Goal: Task Accomplishment & Management: Complete application form

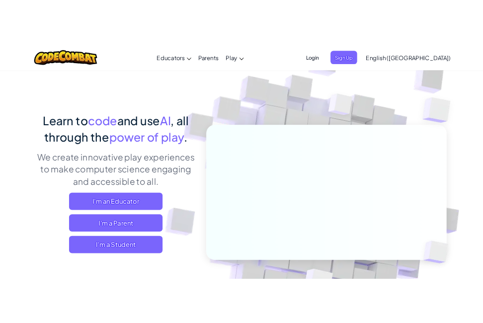
scroll to position [50, 0]
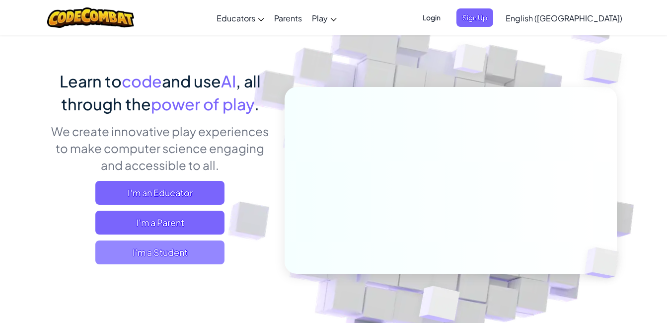
click at [179, 247] on span "I'm a Student" at bounding box center [159, 252] width 129 height 24
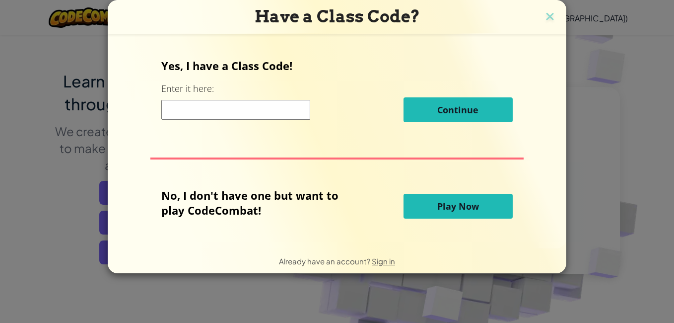
click at [231, 114] on input at bounding box center [235, 110] width 149 height 20
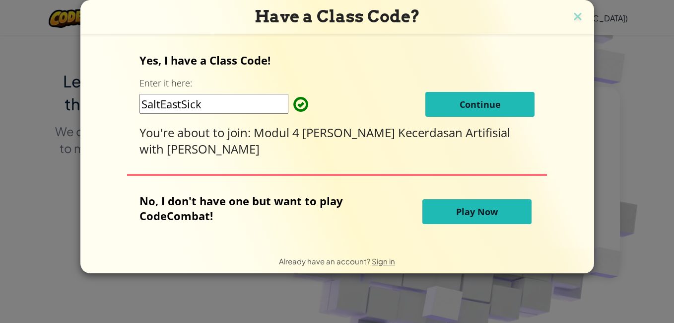
type input "SaltEastSick"
click at [489, 102] on span "Continue" at bounding box center [480, 104] width 41 height 12
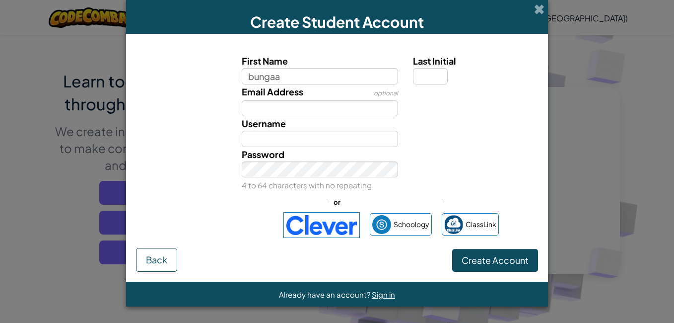
type input "bungaa"
type input "Bungaa"
click at [333, 116] on input "Email Address" at bounding box center [320, 108] width 157 height 16
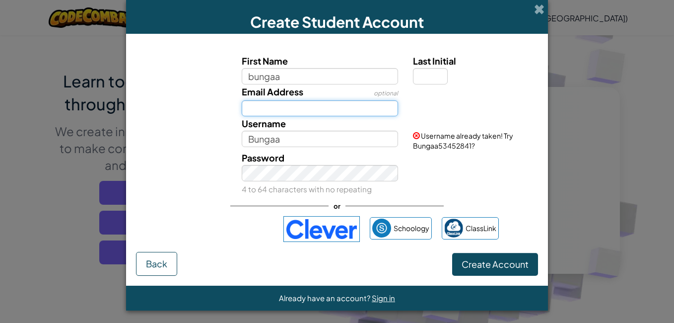
click at [340, 108] on input "Email Address" at bounding box center [320, 108] width 157 height 16
type input "rahayuuu@gmail.com"
click at [302, 183] on div "Password 4 to 64 characters with no repeating" at bounding box center [320, 173] width 172 height 46
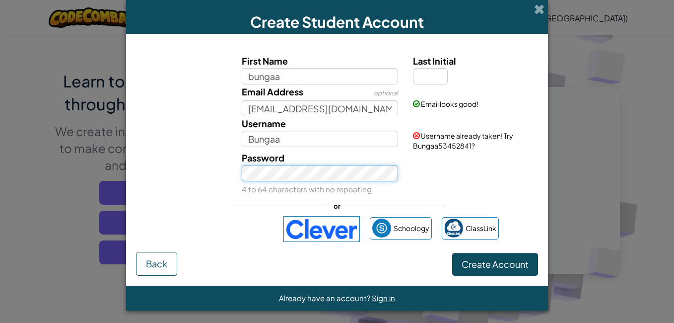
click at [452, 253] on button "Create Account" at bounding box center [495, 264] width 86 height 23
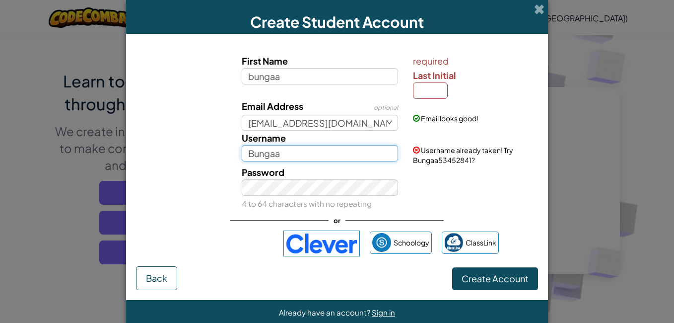
click at [342, 147] on input "Bungaa" at bounding box center [320, 153] width 157 height 16
click at [249, 155] on input "Bungaa" at bounding box center [320, 153] width 157 height 16
type input "bungaa"
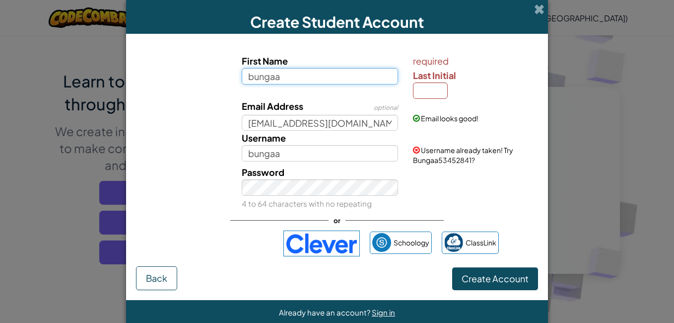
click at [326, 77] on input "bungaa" at bounding box center [320, 76] width 157 height 16
type input "bungaa65878"
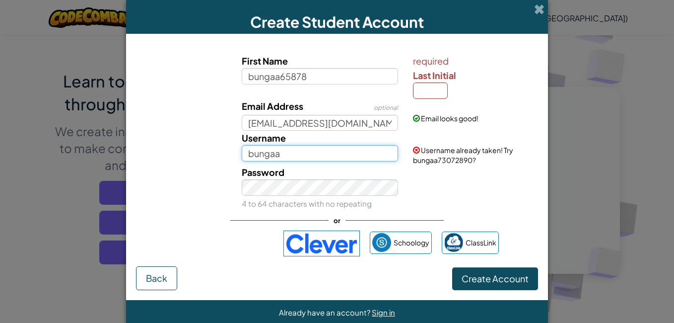
type input "Bungaa65878"
click at [306, 158] on input "Bungaa65878" at bounding box center [320, 153] width 157 height 16
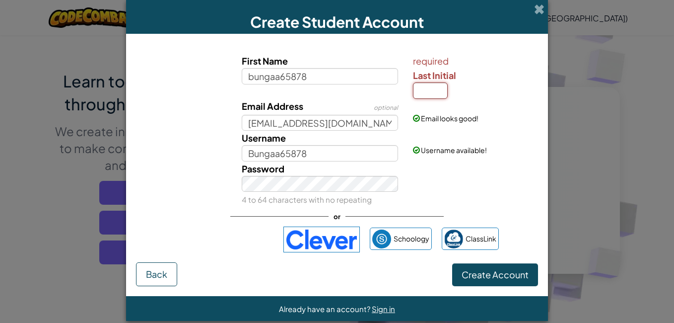
click at [429, 94] on input "Last Initial" at bounding box center [430, 90] width 35 height 16
type input "b"
type input "Bungaa65878B"
click at [467, 279] on span "Create Account" at bounding box center [495, 274] width 67 height 11
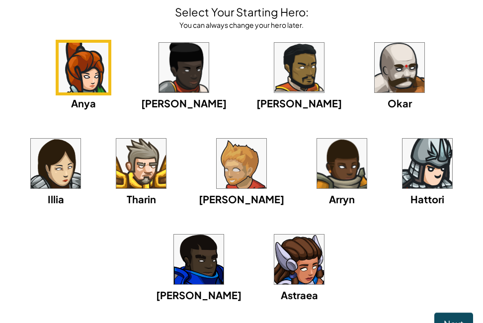
click at [274, 263] on img at bounding box center [299, 259] width 50 height 50
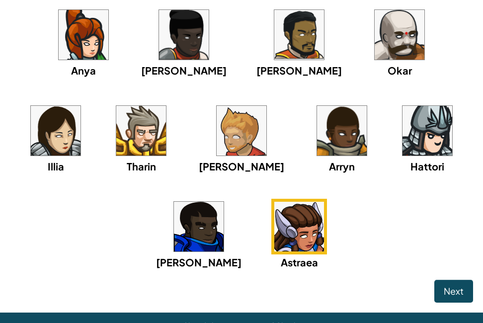
scroll to position [99, 0]
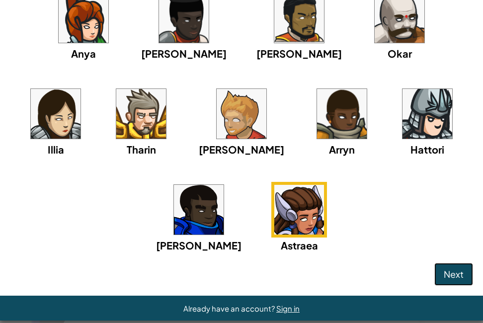
click at [445, 272] on span "Next" at bounding box center [453, 273] width 20 height 11
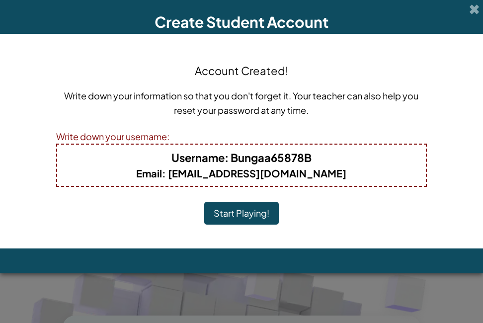
scroll to position [0, 0]
click at [261, 207] on button "Start Playing!" at bounding box center [241, 213] width 74 height 23
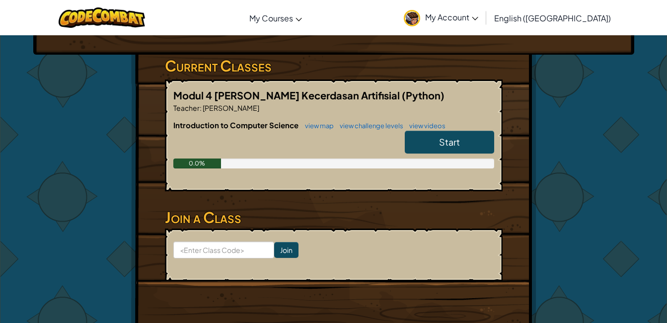
scroll to position [99, 0]
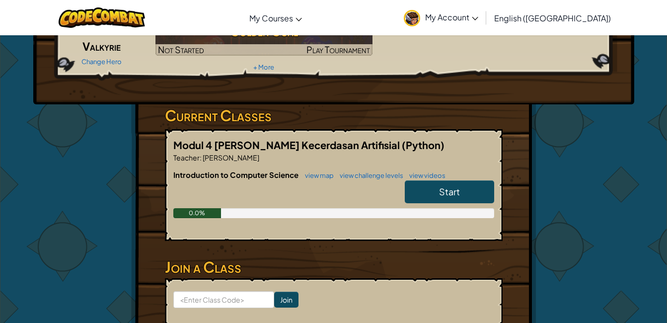
click at [468, 188] on link "Start" at bounding box center [449, 191] width 89 height 23
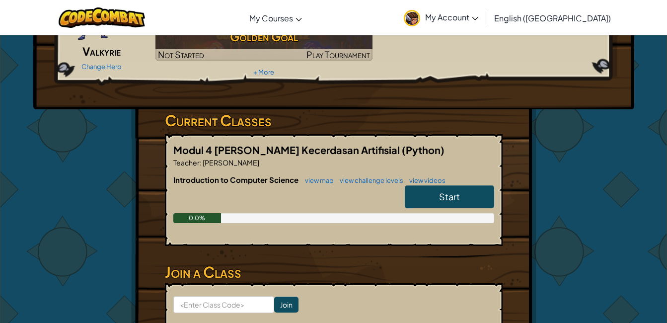
scroll to position [99, 0]
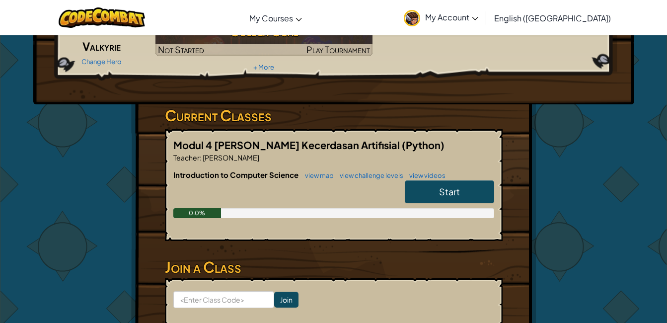
click at [465, 194] on link "Start" at bounding box center [449, 191] width 89 height 23
click at [466, 190] on link "Start" at bounding box center [449, 191] width 89 height 23
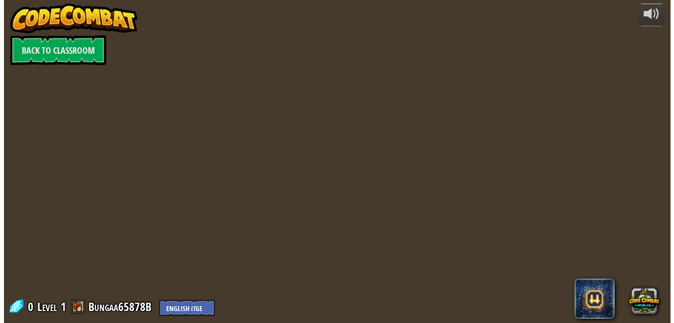
scroll to position [0, 0]
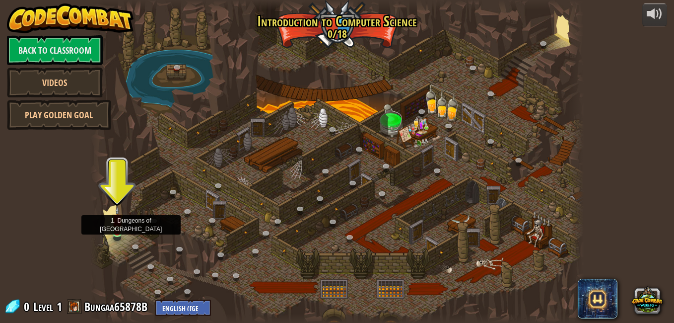
click at [115, 230] on img at bounding box center [118, 219] width 12 height 27
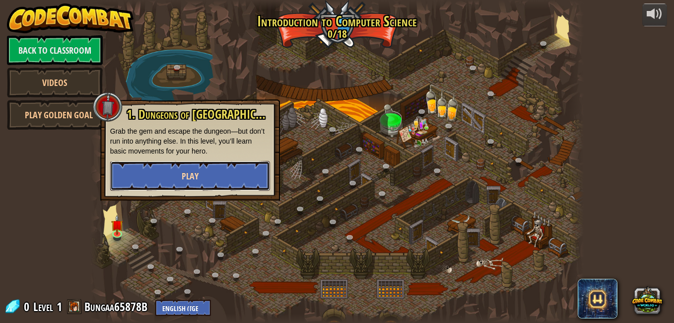
click at [230, 172] on button "Play" at bounding box center [190, 176] width 160 height 30
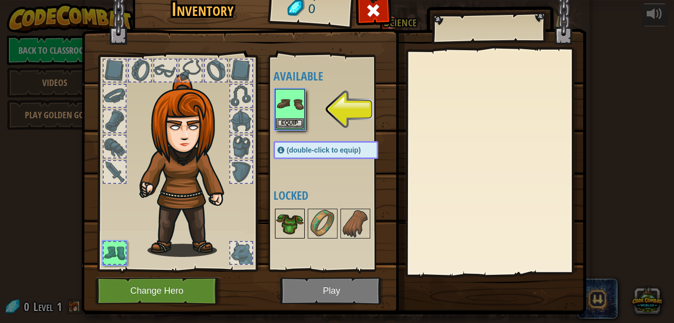
click at [293, 230] on img at bounding box center [290, 224] width 28 height 28
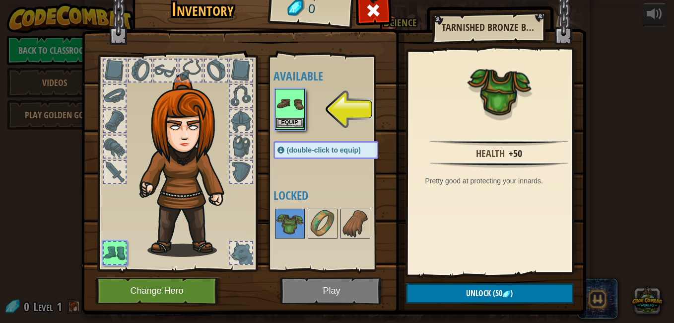
click at [288, 102] on img at bounding box center [290, 104] width 28 height 28
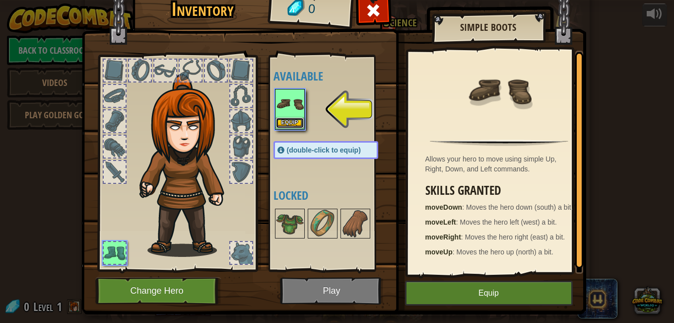
click at [288, 120] on button "Equip" at bounding box center [290, 123] width 28 height 10
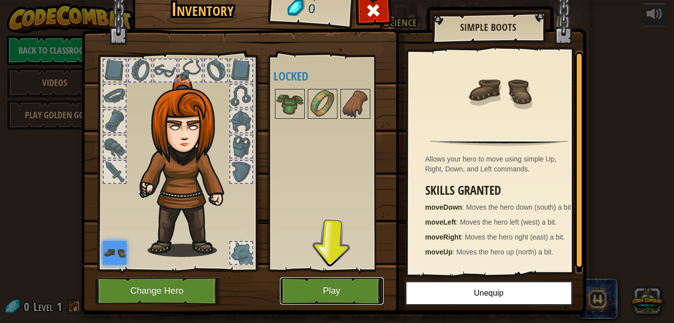
click at [314, 286] on button "Play" at bounding box center [332, 290] width 104 height 27
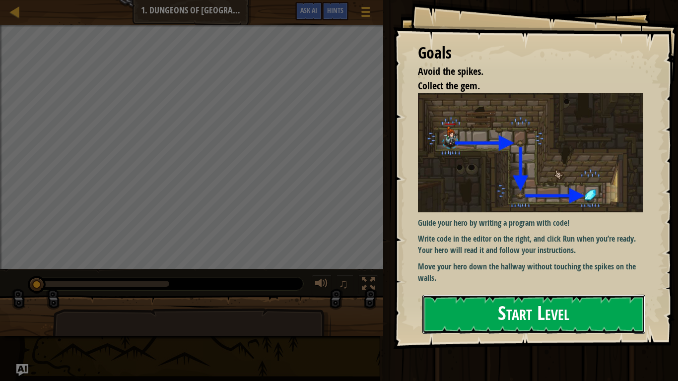
click at [482, 322] on button "Start Level" at bounding box center [533, 314] width 223 height 39
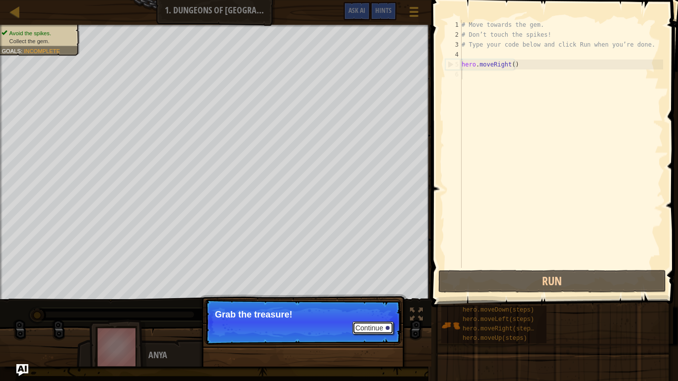
click at [373, 322] on button "Continue" at bounding box center [372, 328] width 41 height 13
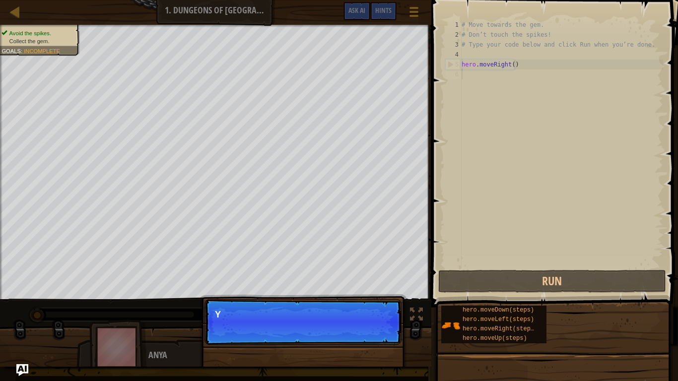
scroll to position [4, 0]
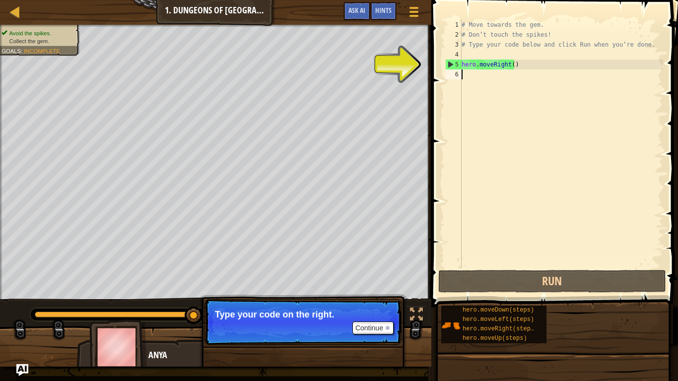
click at [448, 65] on div "5" at bounding box center [454, 65] width 16 height 10
click at [458, 63] on div "5" at bounding box center [454, 65] width 16 height 10
click at [456, 64] on div "5" at bounding box center [454, 65] width 16 height 10
drag, startPoint x: 450, startPoint y: 65, endPoint x: 468, endPoint y: 64, distance: 18.4
click at [468, 64] on div "hero.moveRight() 1 2 3 4 5 6 # Move towards the gem. # Don’t touch the spikes! …" at bounding box center [553, 144] width 220 height 248
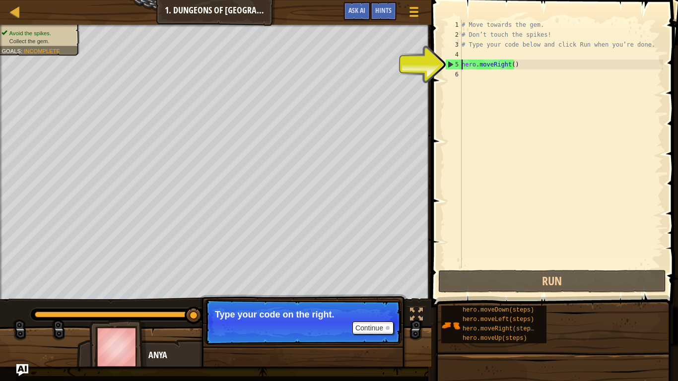
click at [469, 64] on div "# Move towards the gem. # Don’t touch the spikes! # Type your code below and cl…" at bounding box center [562, 144] width 204 height 248
type textarea "hero.moveRight()"
click at [469, 64] on div "# Move towards the gem. # Don’t touch the spikes! # Type your code below and cl…" at bounding box center [562, 154] width 204 height 268
click at [482, 64] on div "# Move towards the gem. # Don’t touch the spikes! # Type your code below and cl…" at bounding box center [562, 154] width 204 height 268
click at [482, 68] on div "# Move towards the gem. # Don’t touch the spikes! # Type your code below and cl…" at bounding box center [562, 154] width 204 height 268
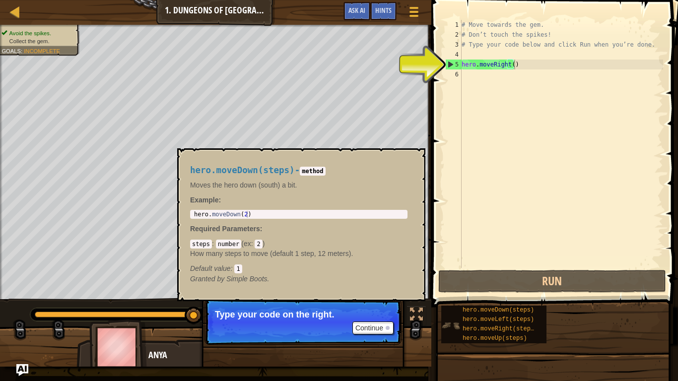
click at [454, 322] on img at bounding box center [450, 325] width 19 height 19
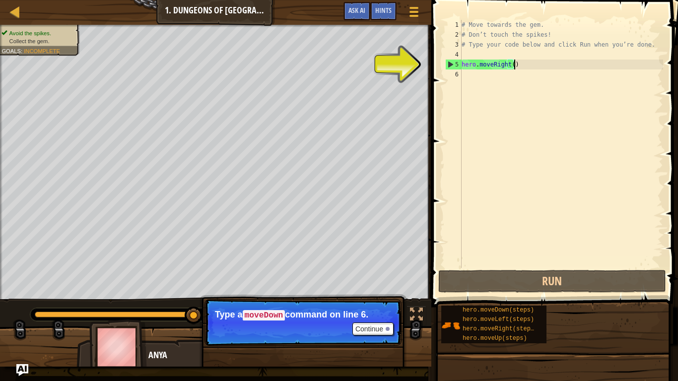
click at [482, 66] on div "# Move towards the gem. # Don’t touch the spikes! # Type your code below and cl…" at bounding box center [562, 154] width 204 height 268
click at [372, 322] on button "Continue" at bounding box center [372, 329] width 41 height 13
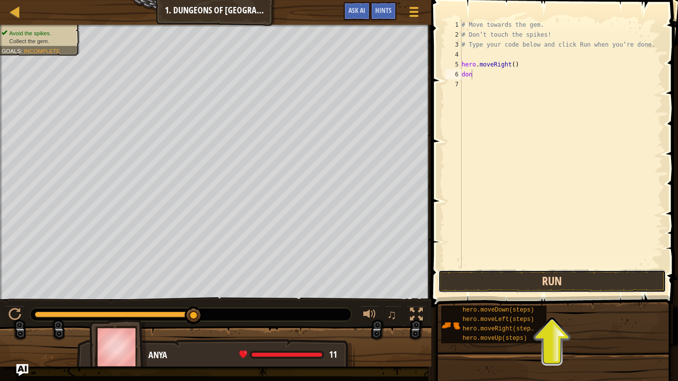
click at [482, 274] on button "Run" at bounding box center [552, 281] width 228 height 23
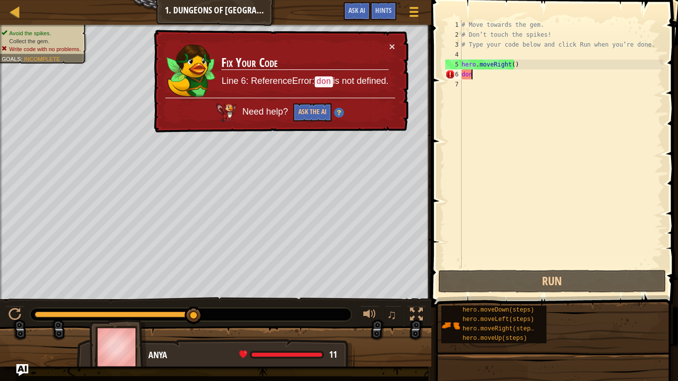
click at [482, 74] on div "# Move towards the gem. # Don’t touch the spikes! # Type your code below and cl…" at bounding box center [562, 154] width 204 height 268
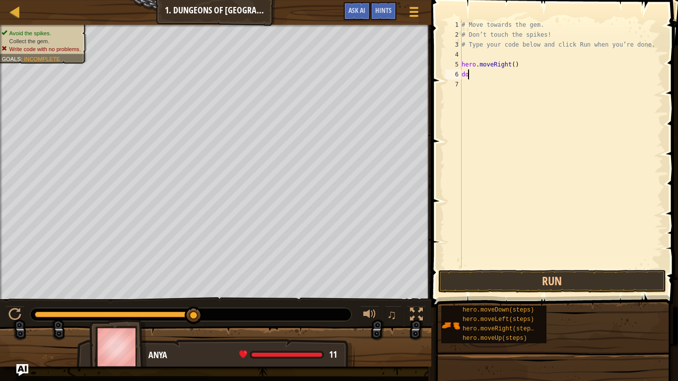
type textarea "d"
type textarea "dn"
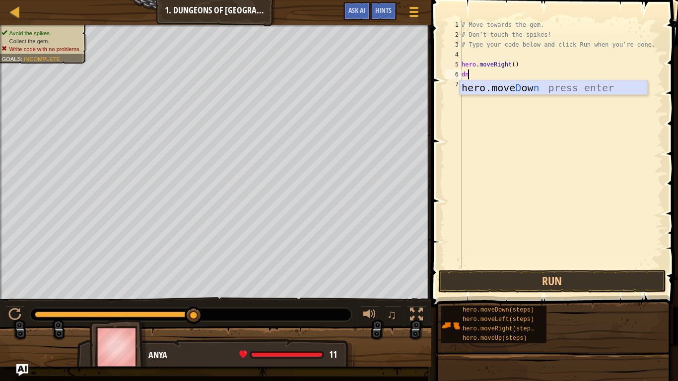
click at [482, 83] on div "hero.[PERSON_NAME] ow n press enter" at bounding box center [554, 102] width 188 height 45
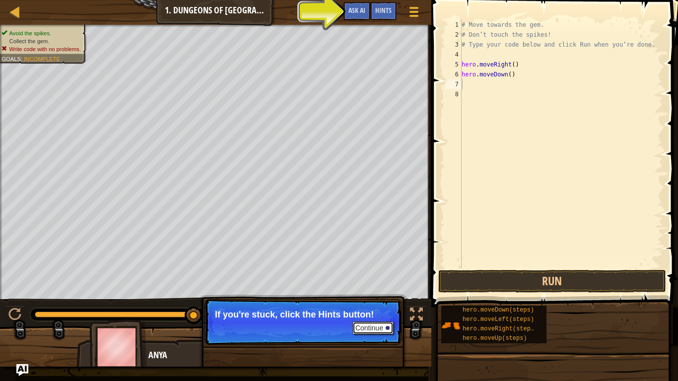
click at [373, 322] on button "Continue" at bounding box center [372, 328] width 41 height 13
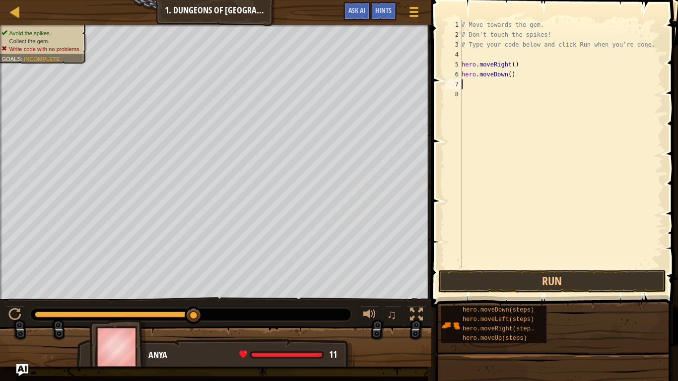
click at [482, 86] on div "# Move towards the gem. # Don’t touch the spikes! # Type your code below and cl…" at bounding box center [562, 154] width 204 height 268
type textarea "c"
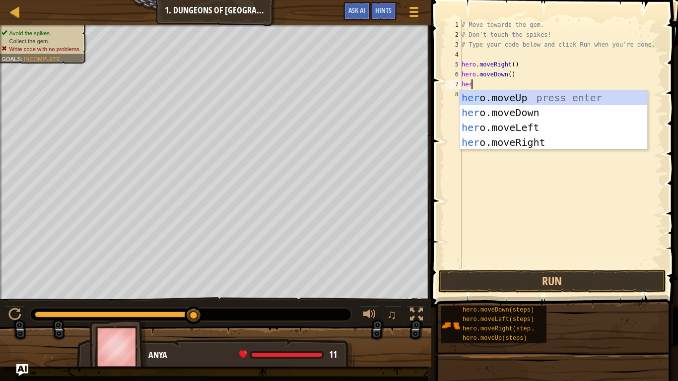
type textarea "hero"
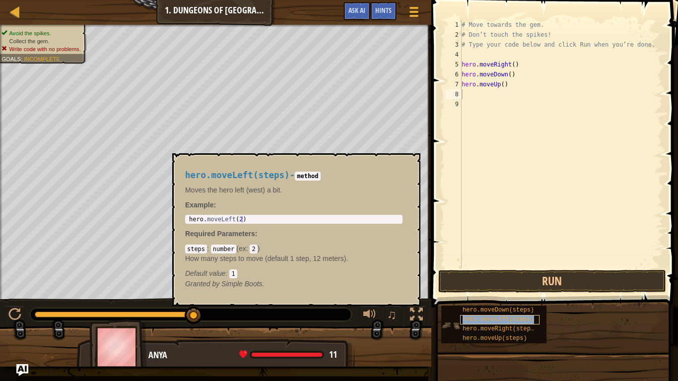
click at [482, 322] on span "hero.moveLeft(steps)" at bounding box center [498, 319] width 71 height 7
click at [482, 94] on div "# Move towards the gem. # Don’t touch the spikes! # Type your code below and cl…" at bounding box center [562, 154] width 204 height 268
click at [472, 97] on div "# Move towards the gem. # Don’t touch the spikes! # Type your code below and cl…" at bounding box center [562, 154] width 204 height 268
click at [408, 160] on button "×" at bounding box center [410, 165] width 8 height 14
click at [479, 322] on span "hero.moveUp(steps)" at bounding box center [495, 338] width 65 height 7
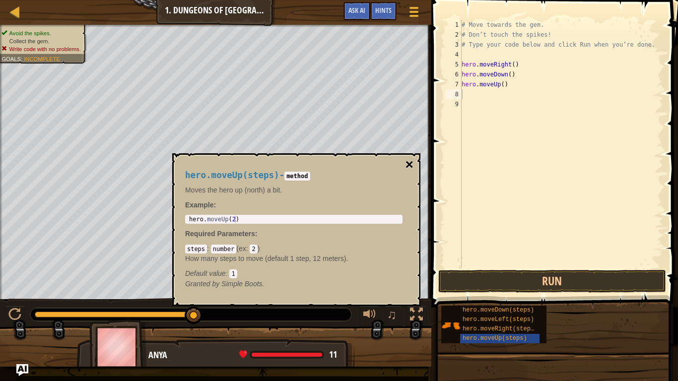
click at [407, 165] on button "×" at bounding box center [410, 165] width 8 height 14
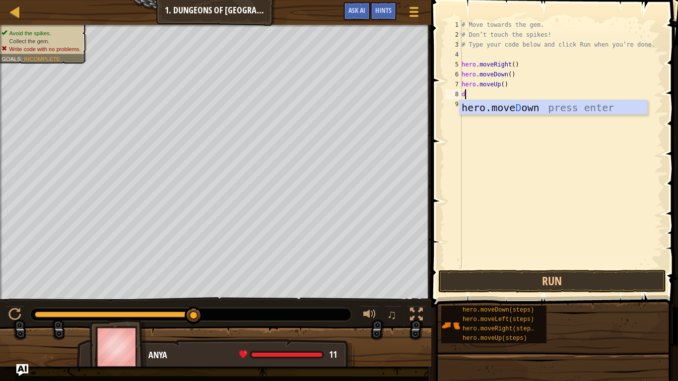
type textarea "dn"
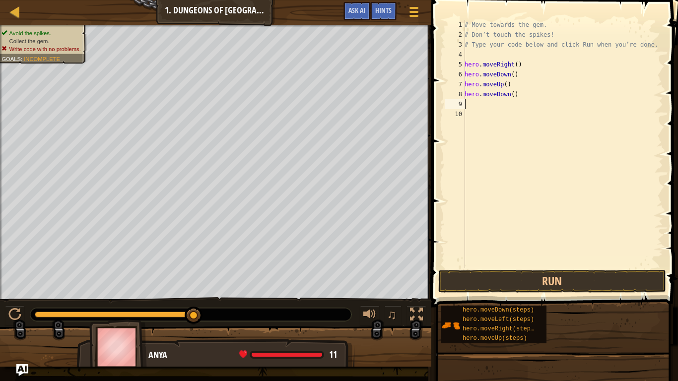
type textarea "hero.moveDown()"
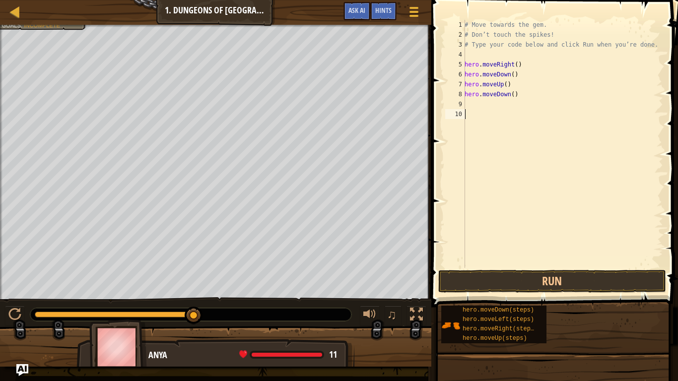
click at [191, 304] on div "Avoid the spikes. Collect the gem. Write code with no problems. Goals : Incompl…" at bounding box center [339, 196] width 678 height 342
click at [194, 313] on div at bounding box center [194, 316] width 18 height 18
drag, startPoint x: 298, startPoint y: 355, endPoint x: 361, endPoint y: 344, distance: 64.1
click at [301, 322] on div "Anya 11 x: 18 y: 18 No target" at bounding box center [215, 380] width 278 height 82
click at [482, 286] on button "Run" at bounding box center [552, 281] width 228 height 23
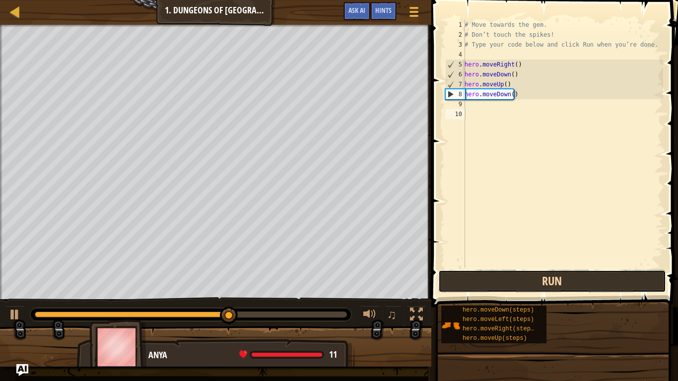
click at [482, 284] on button "Run" at bounding box center [552, 281] width 228 height 23
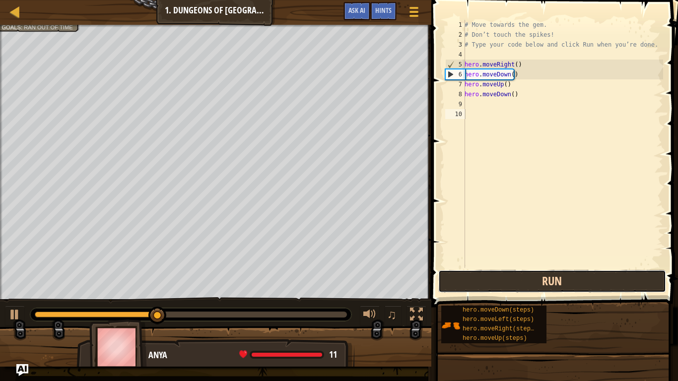
click at [482, 284] on button "Run" at bounding box center [552, 281] width 228 height 23
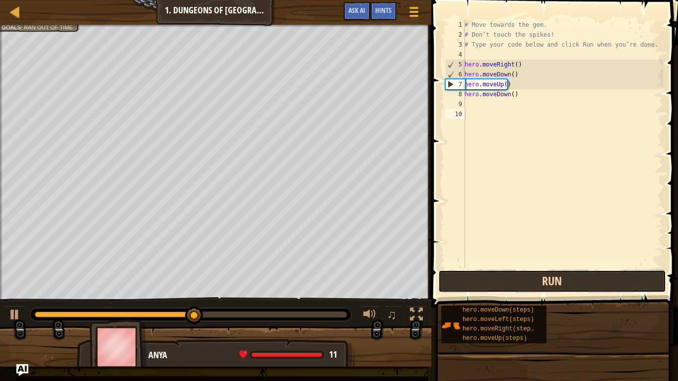
click at [482, 284] on button "Run" at bounding box center [552, 281] width 228 height 23
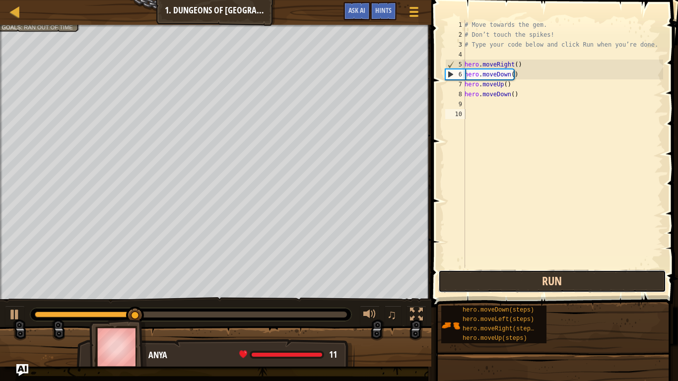
click at [482, 284] on button "Run" at bounding box center [552, 281] width 228 height 23
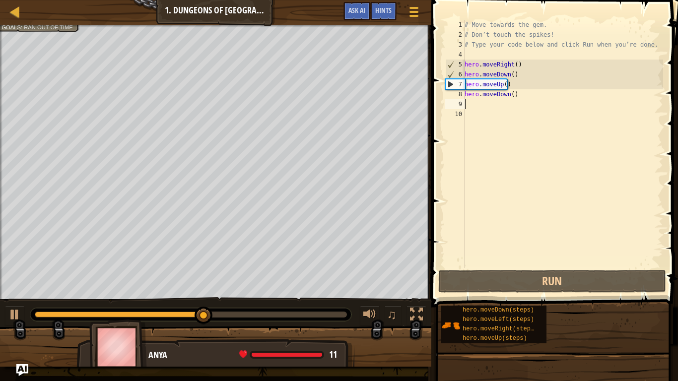
click at [482, 102] on div "# Move towards the gem. # Don’t touch the spikes! # Type your code below and cl…" at bounding box center [563, 154] width 201 height 268
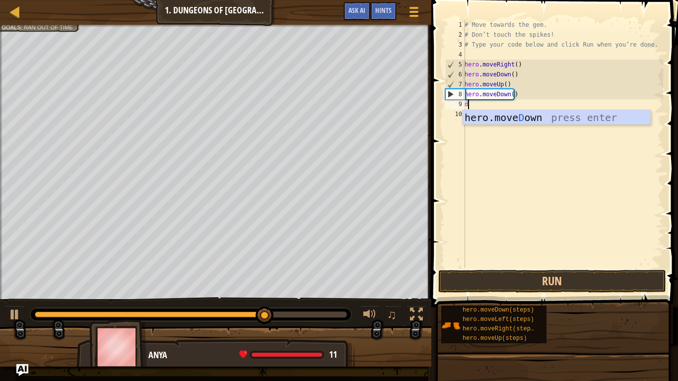
type textarea "dn"
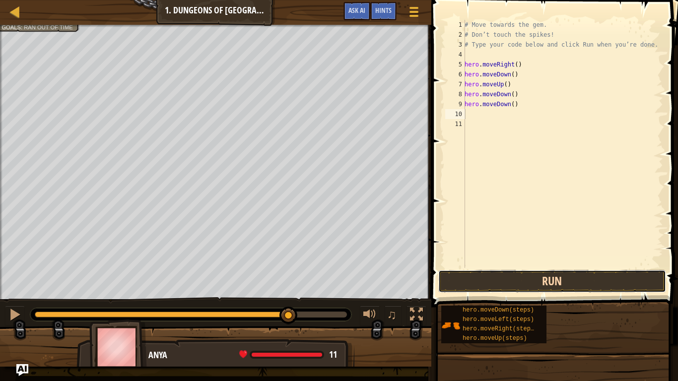
click at [479, 276] on button "Run" at bounding box center [552, 281] width 228 height 23
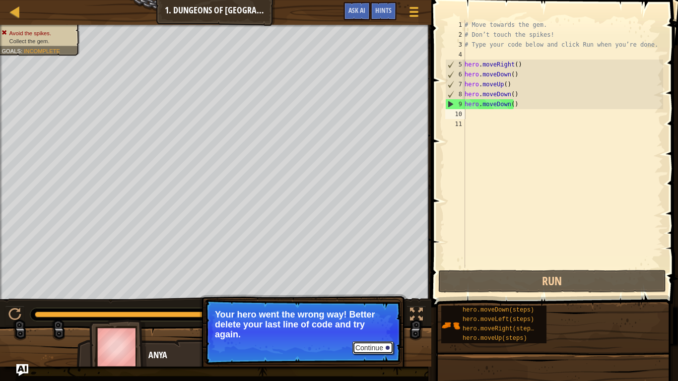
click at [386, 322] on div at bounding box center [388, 348] width 4 height 4
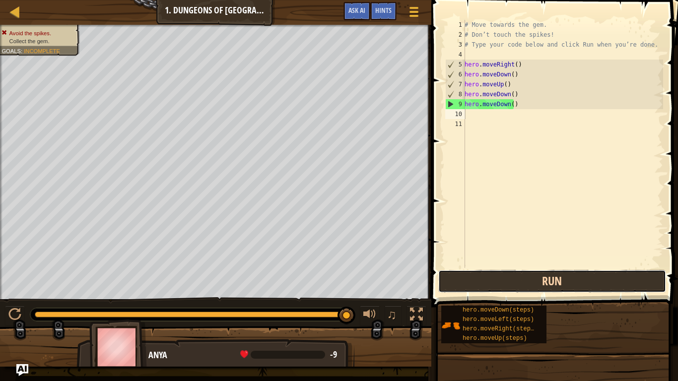
click at [475, 284] on button "Run" at bounding box center [552, 281] width 228 height 23
click at [482, 292] on button "Run" at bounding box center [552, 281] width 228 height 23
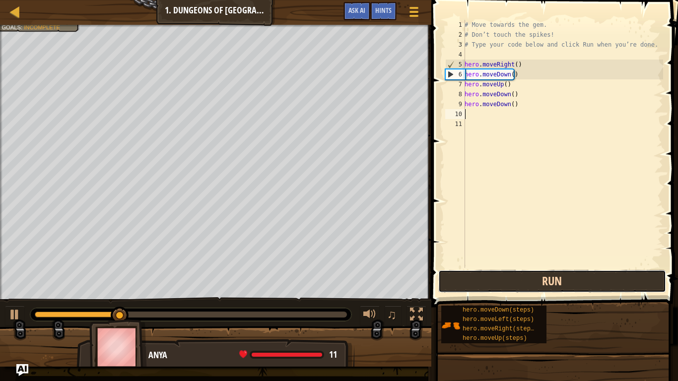
click at [482, 292] on button "Run" at bounding box center [552, 281] width 228 height 23
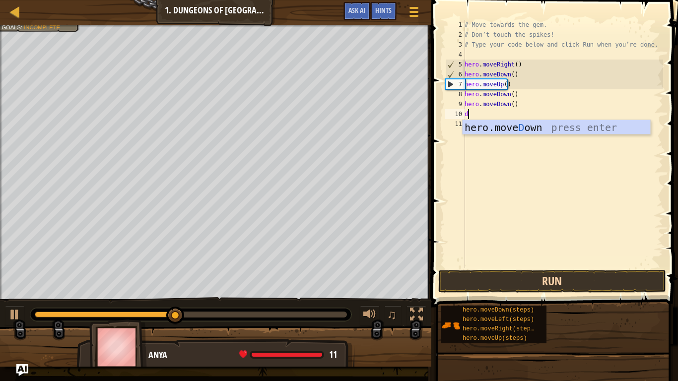
type textarea "dn"
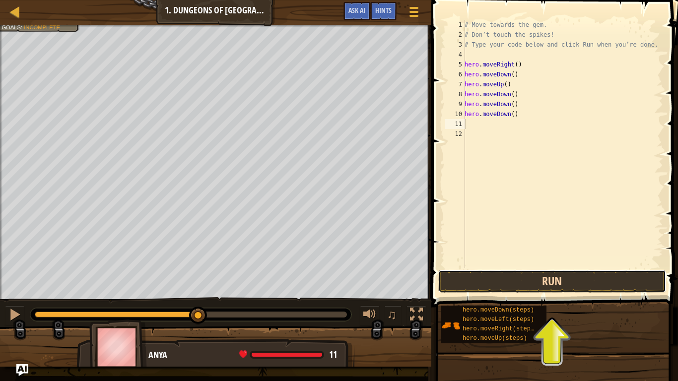
click at [482, 284] on button "Run" at bounding box center [552, 281] width 228 height 23
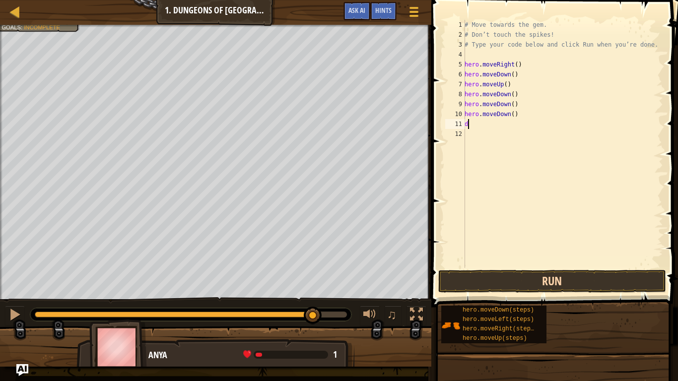
type textarea "dn"
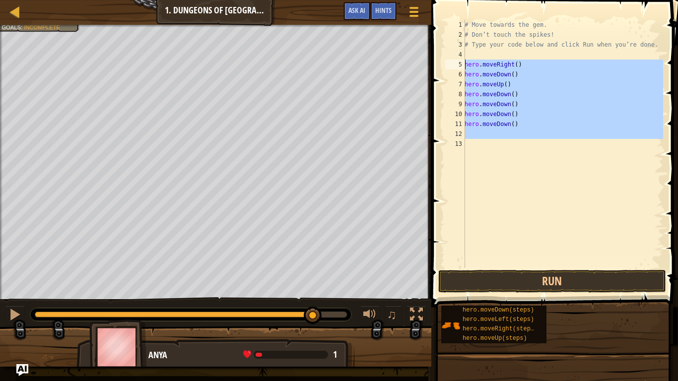
drag, startPoint x: 490, startPoint y: 139, endPoint x: 466, endPoint y: 66, distance: 76.8
click at [466, 66] on div "# Move towards the gem. # Don’t touch the spikes! # Type your code below and cl…" at bounding box center [563, 154] width 201 height 268
type textarea "hero.moveRight() hero.moveDown()"
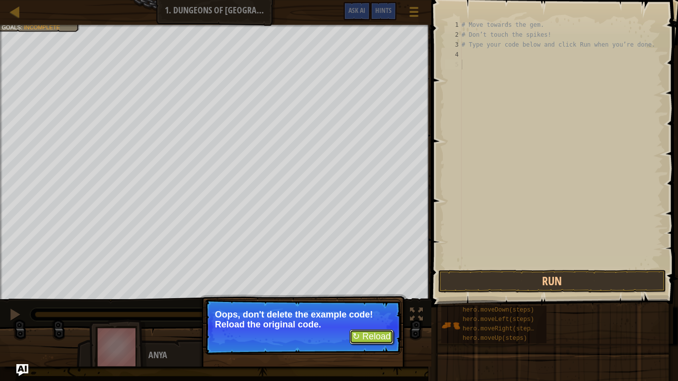
click at [385, 322] on button "↻ Reload" at bounding box center [372, 337] width 44 height 15
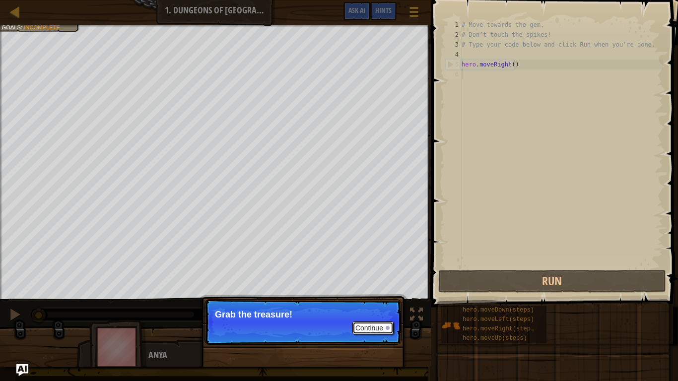
click at [381, 322] on button "Continue" at bounding box center [372, 328] width 41 height 13
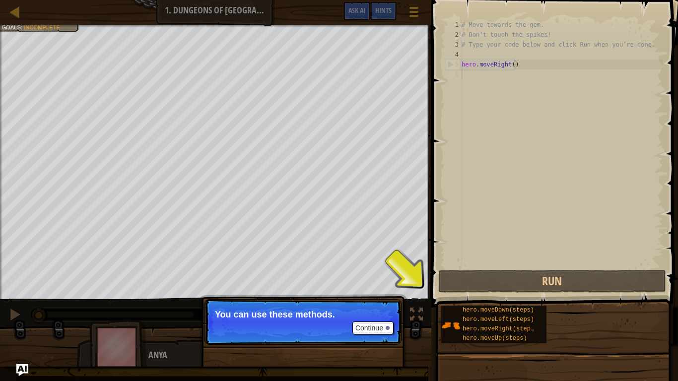
click at [478, 166] on div "# Move towards the gem. # Don’t touch the spikes! # Type your code below and cl…" at bounding box center [562, 154] width 204 height 268
click at [475, 76] on div "# Move towards the gem. # Don’t touch the spikes! # Type your code below and cl…" at bounding box center [562, 154] width 204 height 268
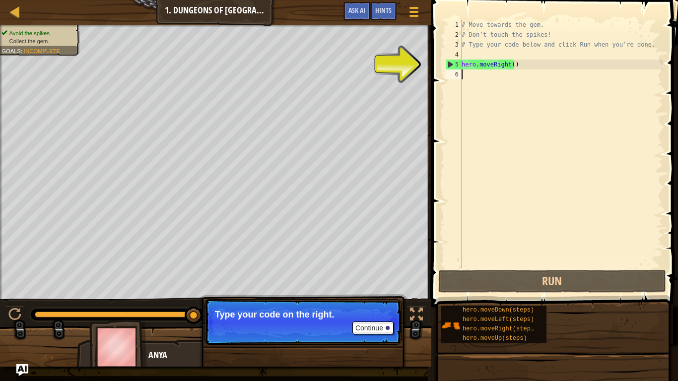
type textarea "d"
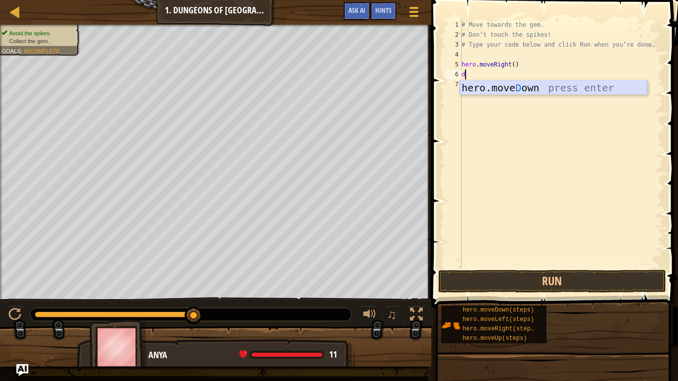
click at [482, 90] on div "hero.[PERSON_NAME] own press enter" at bounding box center [554, 102] width 188 height 45
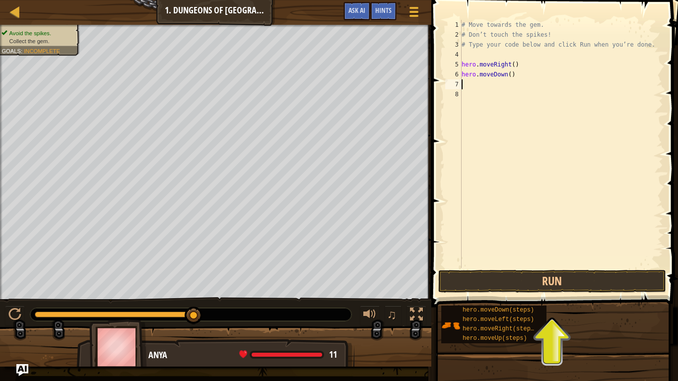
type textarea "r"
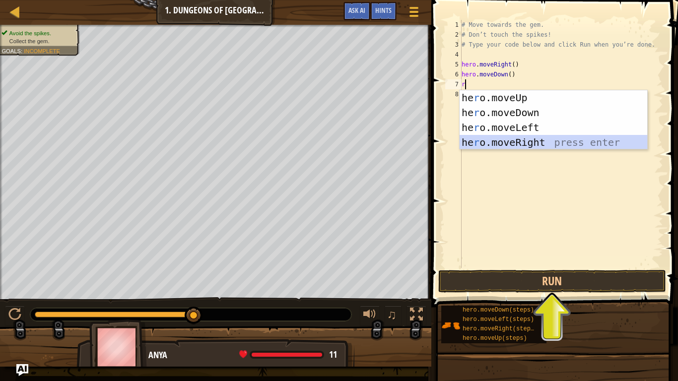
click at [482, 140] on div "he r o.moveUp press enter he r o.moveDown press enter he r o.moveLeft press ent…" at bounding box center [554, 134] width 188 height 89
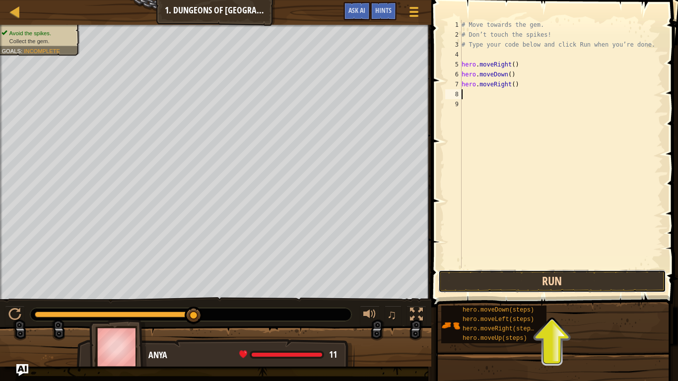
click at [482, 284] on button "Run" at bounding box center [552, 281] width 228 height 23
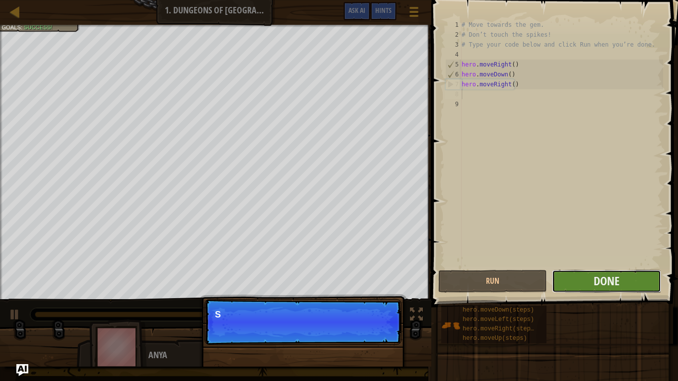
click at [482, 284] on button "Done" at bounding box center [606, 281] width 109 height 23
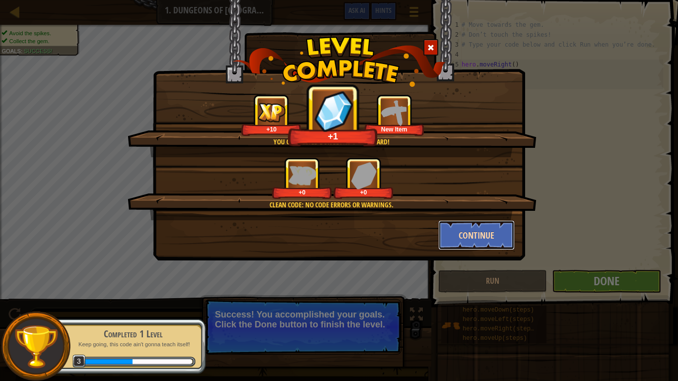
click at [482, 240] on button "Continue" at bounding box center [476, 235] width 77 height 30
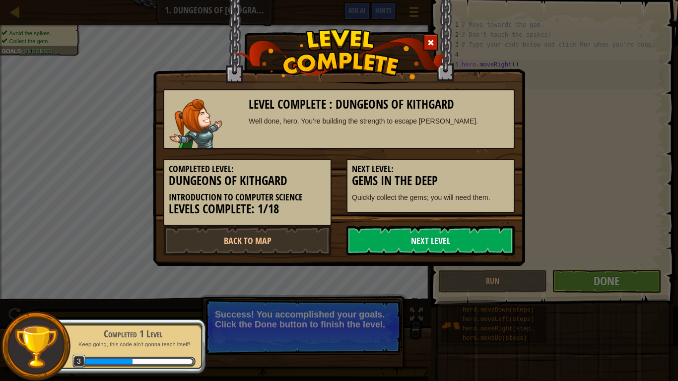
click at [482, 242] on link "Next Level" at bounding box center [431, 241] width 168 height 30
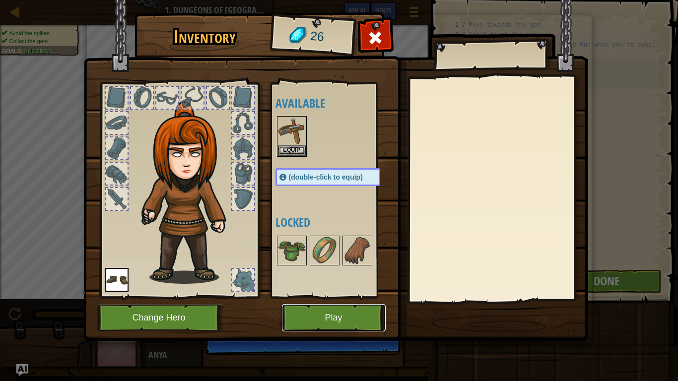
click at [322, 314] on button "Play" at bounding box center [334, 317] width 104 height 27
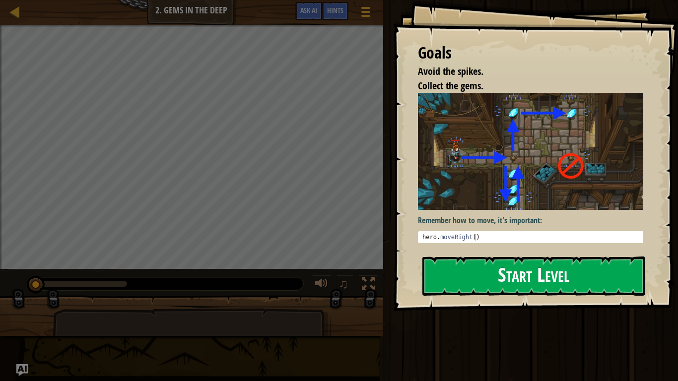
click at [482, 284] on button "Start Level" at bounding box center [533, 276] width 223 height 39
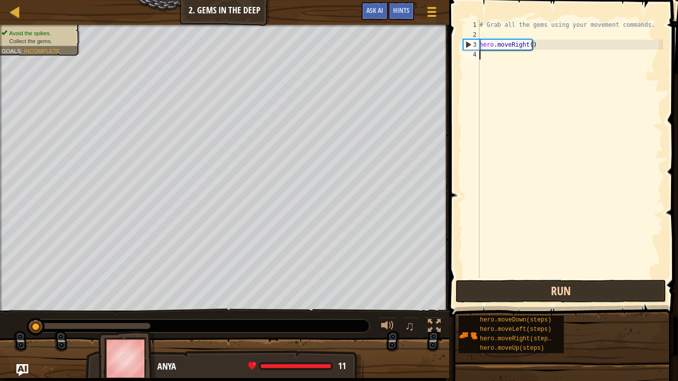
type textarea "d"
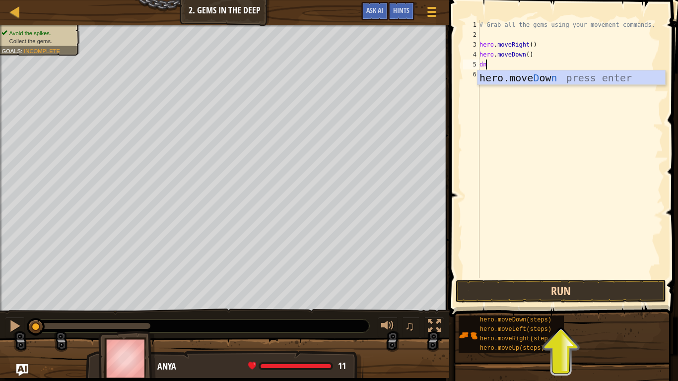
type textarea "dn"
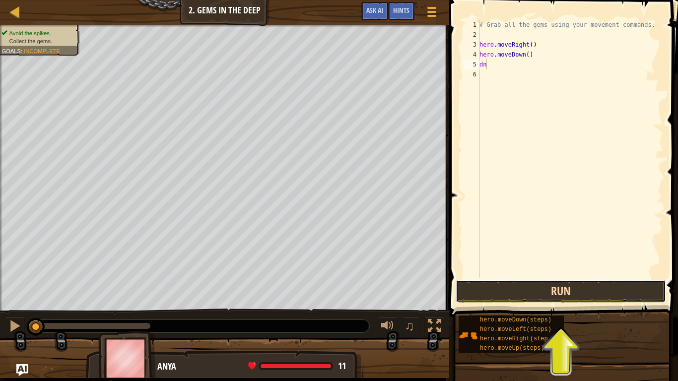
click at [482, 295] on button "Run" at bounding box center [561, 291] width 210 height 23
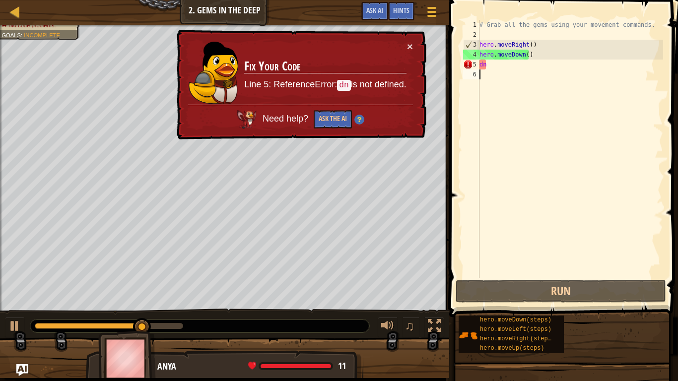
click at [482, 270] on div "# Grab all the gems using your movement commands. hero . moveRight ( ) hero . m…" at bounding box center [571, 159] width 186 height 278
click at [482, 97] on div "# Grab all the gems using your movement commands. hero . moveRight ( ) hero . m…" at bounding box center [571, 159] width 186 height 278
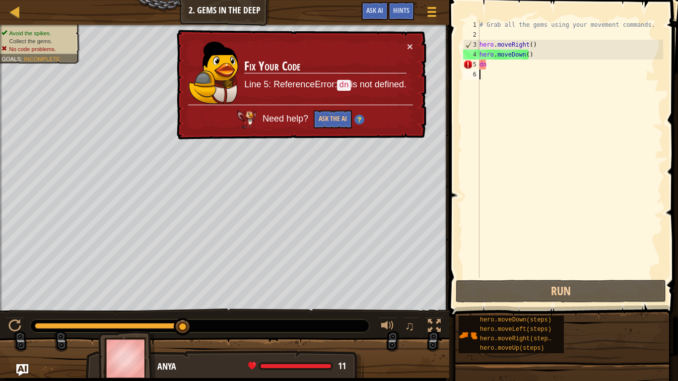
click at [482, 72] on div "# Grab all the gems using your movement commands. hero . moveRight ( ) hero . m…" at bounding box center [571, 159] width 186 height 278
type textarea "r"
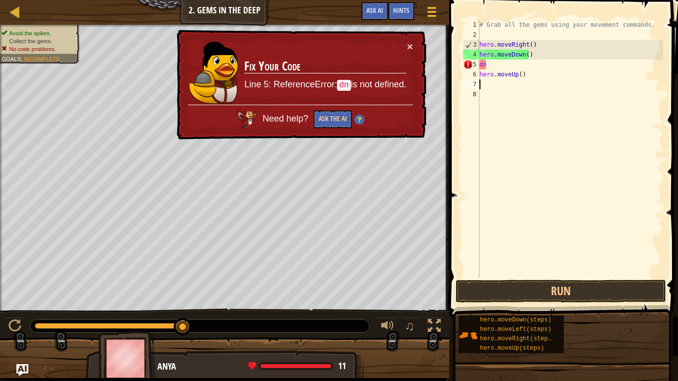
type textarea "d"
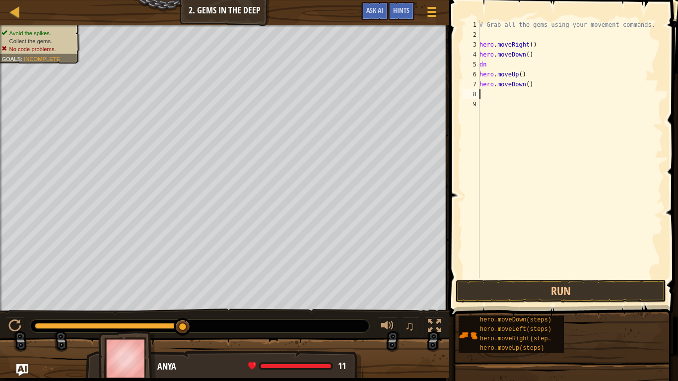
type textarea "d"
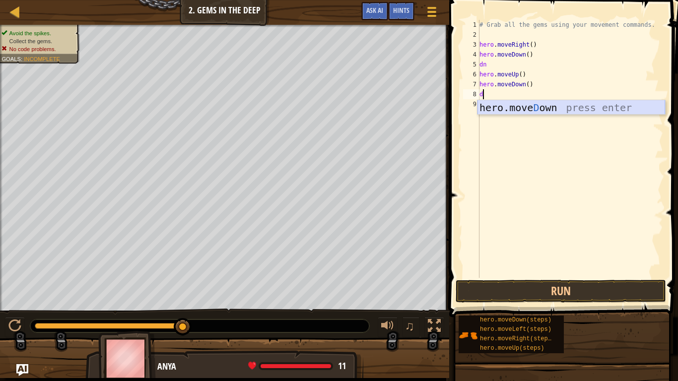
click at [482, 104] on div "hero.[PERSON_NAME] own press enter" at bounding box center [572, 122] width 188 height 45
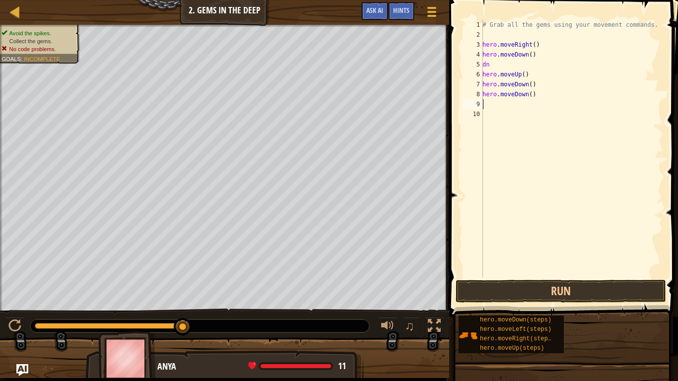
type textarea "r"
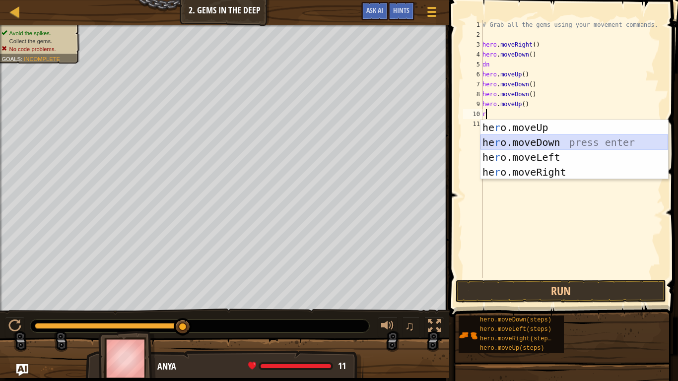
click at [482, 141] on div "he r o.moveUp press enter he r o.moveDown press enter he r o.moveLeft press ent…" at bounding box center [575, 164] width 188 height 89
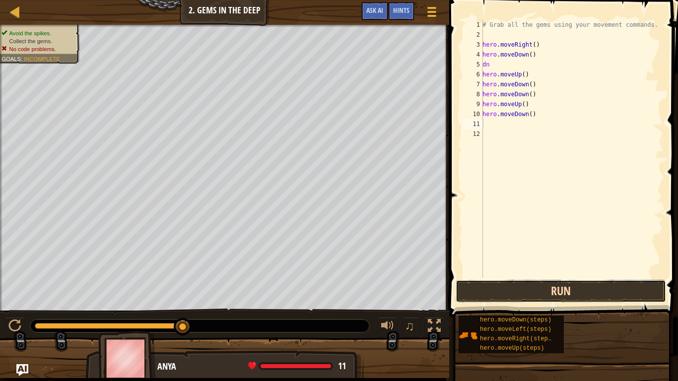
click at [482, 285] on button "Run" at bounding box center [561, 291] width 210 height 23
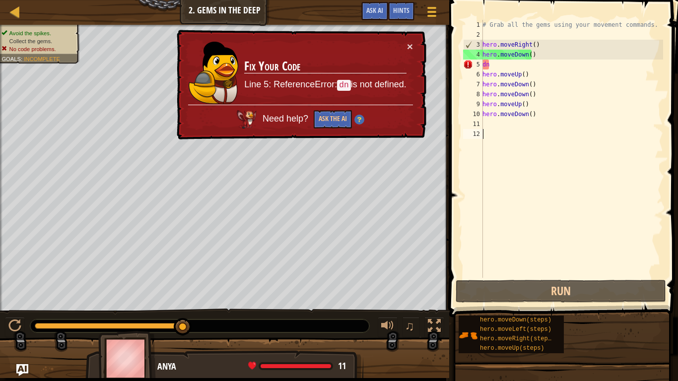
click at [482, 275] on div "# Grab all the gems using your movement commands. hero . moveRight ( ) hero . m…" at bounding box center [572, 159] width 183 height 278
click at [410, 45] on button "×" at bounding box center [410, 46] width 6 height 10
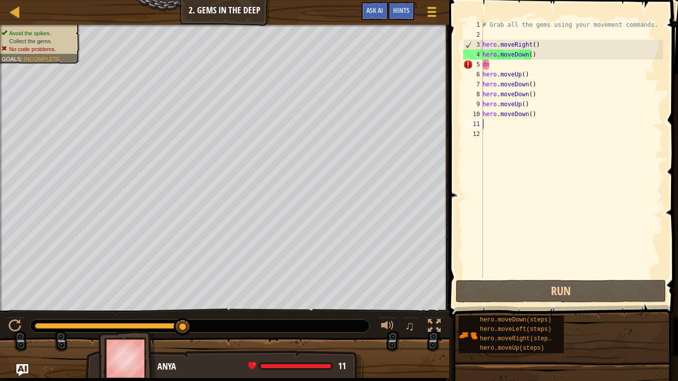
click at [482, 123] on div "# Grab all the gems using your movement commands. hero . moveRight ( ) hero . m…" at bounding box center [572, 159] width 183 height 278
type textarea "f"
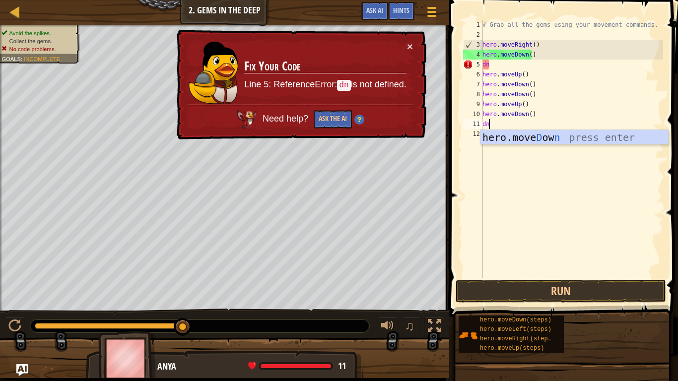
type textarea "d"
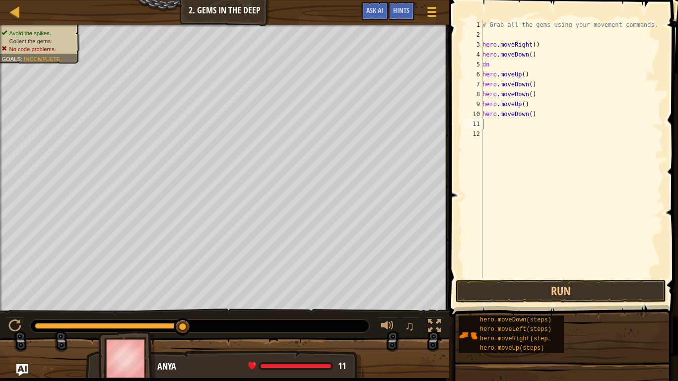
type textarea "r"
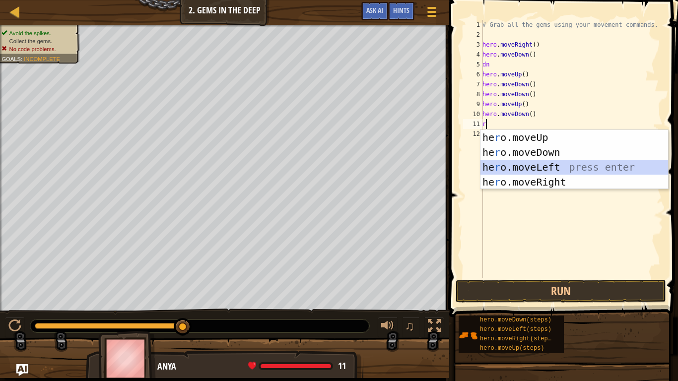
click at [482, 162] on div "he r o.moveUp press enter he r o.moveDown press enter he r o.moveLeft press ent…" at bounding box center [575, 174] width 188 height 89
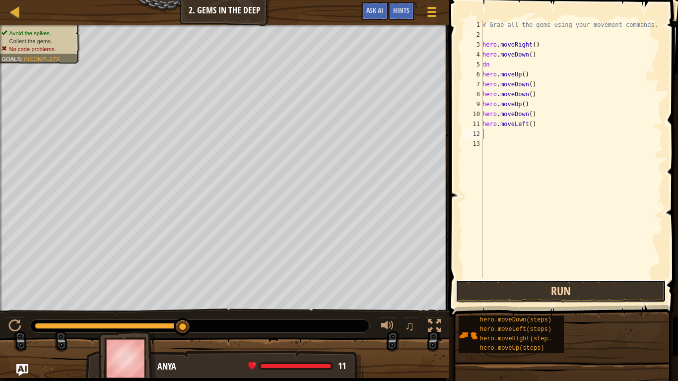
click at [482, 287] on button "Run" at bounding box center [561, 291] width 210 height 23
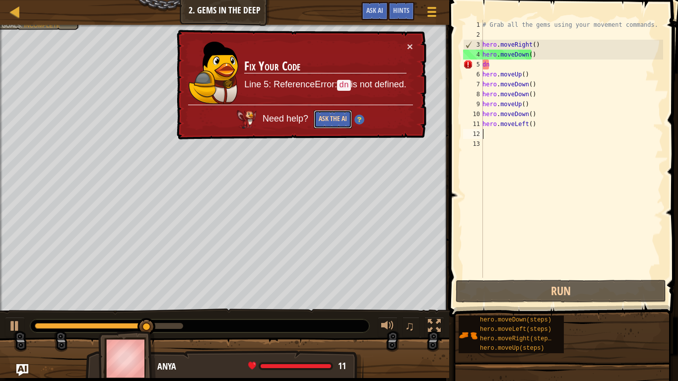
click at [349, 122] on button "Ask the AI" at bounding box center [333, 119] width 38 height 18
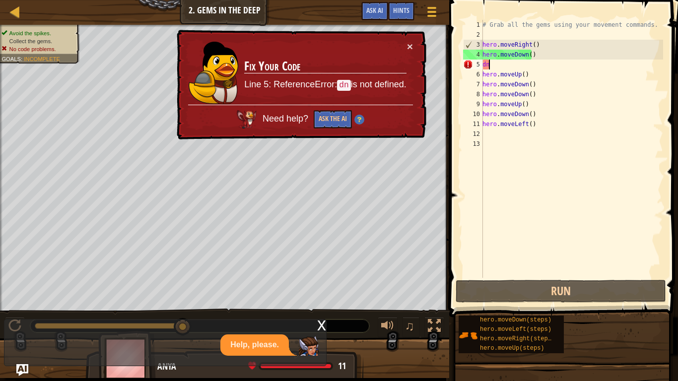
click at [482, 69] on div "# Grab all the gems using your movement commands. hero . moveRight ( ) hero . m…" at bounding box center [572, 159] width 183 height 278
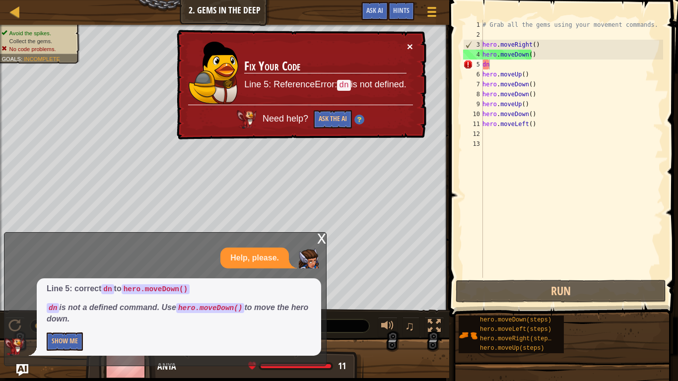
click at [410, 44] on button "×" at bounding box center [410, 46] width 6 height 10
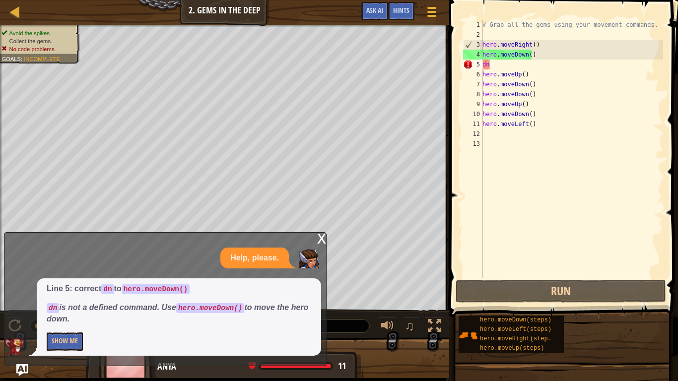
click at [325, 240] on div "x" at bounding box center [321, 238] width 9 height 10
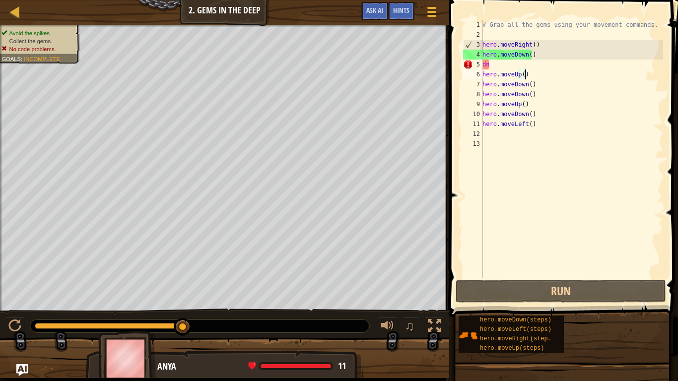
click at [482, 75] on div "# Grab all the gems using your movement commands. hero . moveRight ( ) hero . m…" at bounding box center [572, 159] width 183 height 278
click at [482, 67] on div "# Grab all the gems using your movement commands. hero . moveRight ( ) hero . m…" at bounding box center [572, 159] width 183 height 278
type textarea "dn"
click at [482, 67] on div "# Grab all the gems using your movement commands. hero . moveRight ( ) hero . m…" at bounding box center [572, 159] width 183 height 278
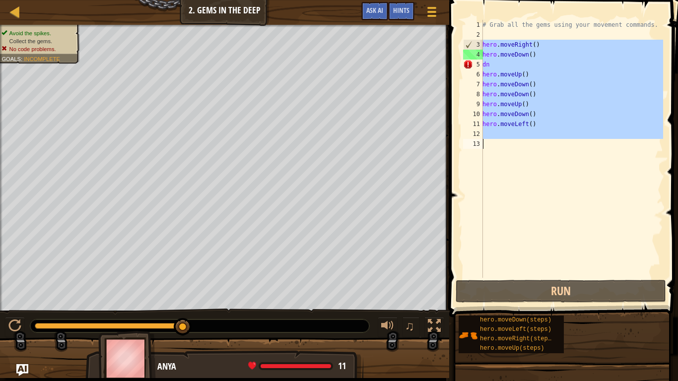
drag, startPoint x: 478, startPoint y: 44, endPoint x: 519, endPoint y: 154, distance: 117.5
click at [482, 154] on div "dn 1 2 3 4 5 6 7 8 9 10 11 12 13 # Grab all the gems using your movement comman…" at bounding box center [562, 149] width 202 height 258
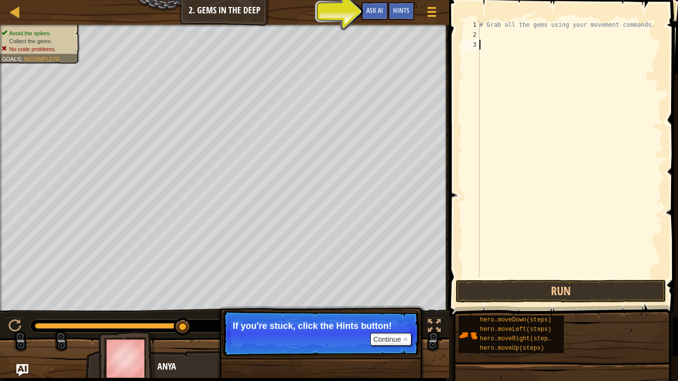
type textarea "a"
type textarea "u"
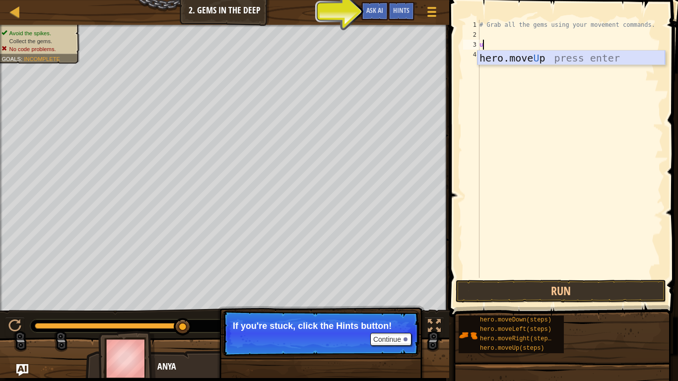
click at [482, 59] on div "hero.move U p press enter" at bounding box center [572, 73] width 188 height 45
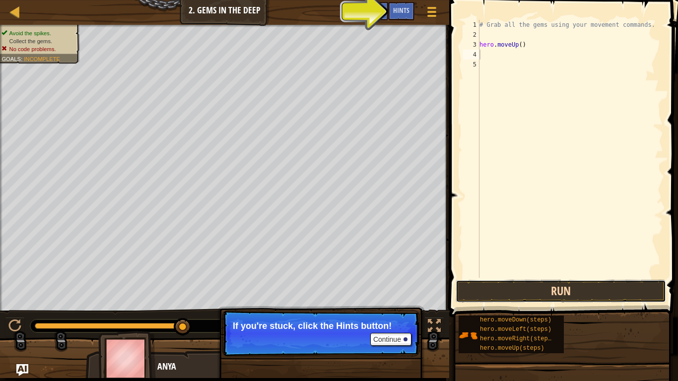
click at [482, 284] on button "Run" at bounding box center [561, 291] width 210 height 23
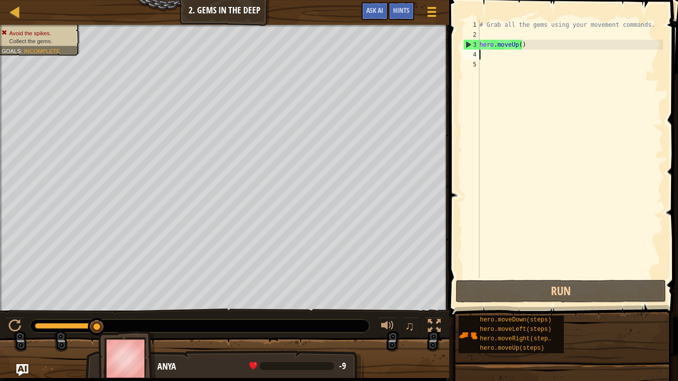
type textarea "r"
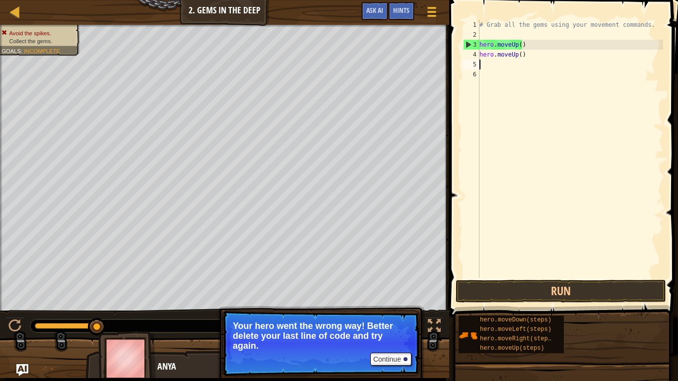
type textarea "r"
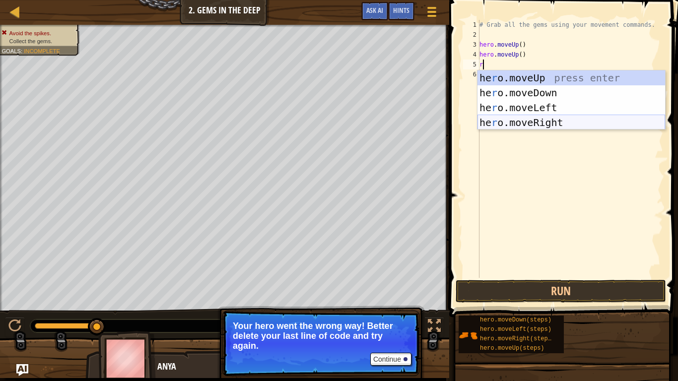
click at [482, 125] on div "he r o.moveUp press enter he r o.moveDown press enter he r o.moveLeft press ent…" at bounding box center [572, 114] width 188 height 89
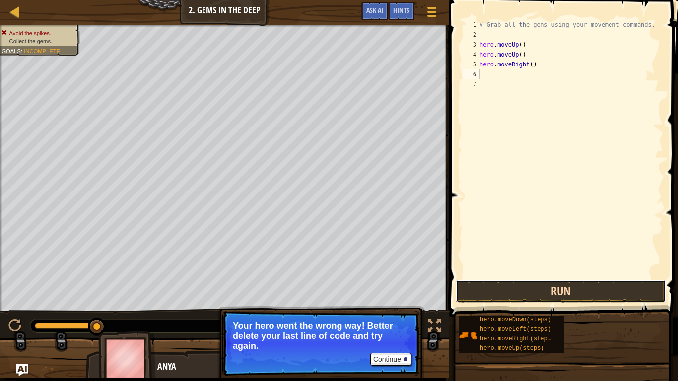
click at [482, 286] on button "Run" at bounding box center [561, 291] width 210 height 23
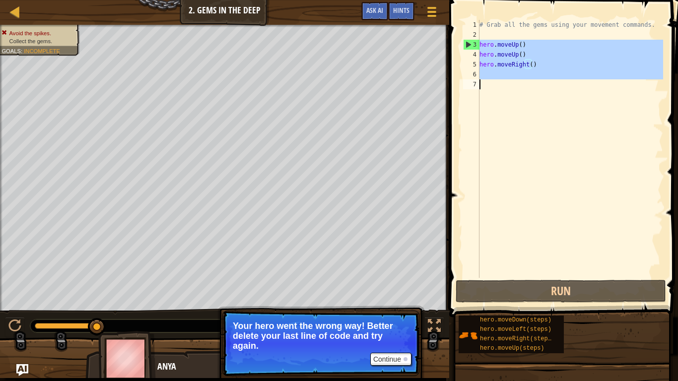
drag, startPoint x: 480, startPoint y: 46, endPoint x: 548, endPoint y: 83, distance: 77.5
click at [482, 83] on div "# Grab all the gems using your movement commands. hero . moveUp ( ) hero . move…" at bounding box center [571, 159] width 186 height 278
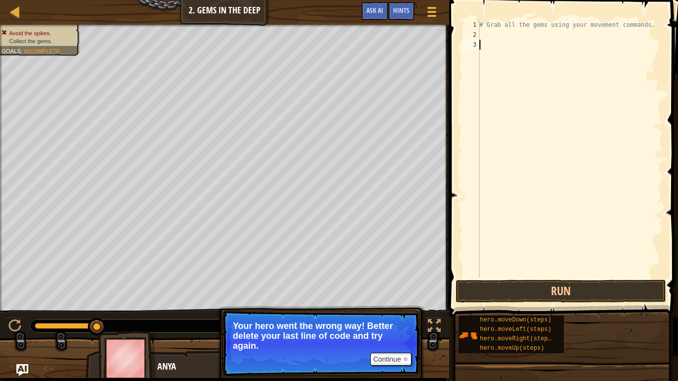
type textarea "r"
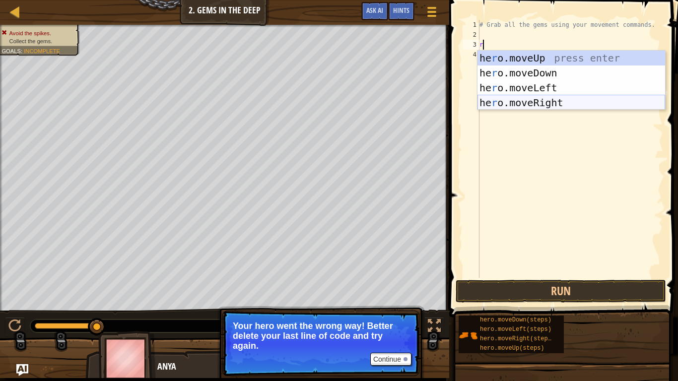
click at [482, 106] on div "he r o.moveUp press enter he r o.moveDown press enter he r o.moveLeft press ent…" at bounding box center [572, 95] width 188 height 89
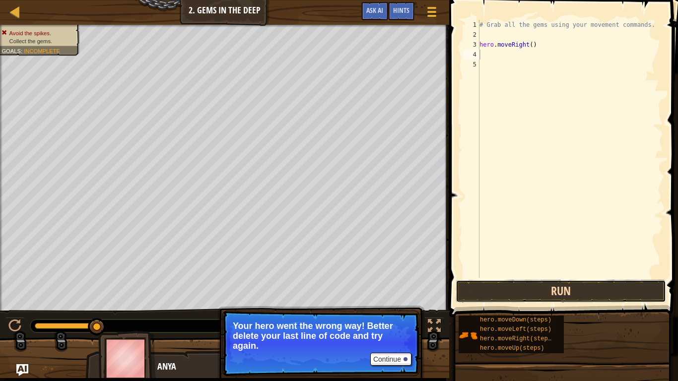
click at [482, 290] on button "Run" at bounding box center [561, 291] width 210 height 23
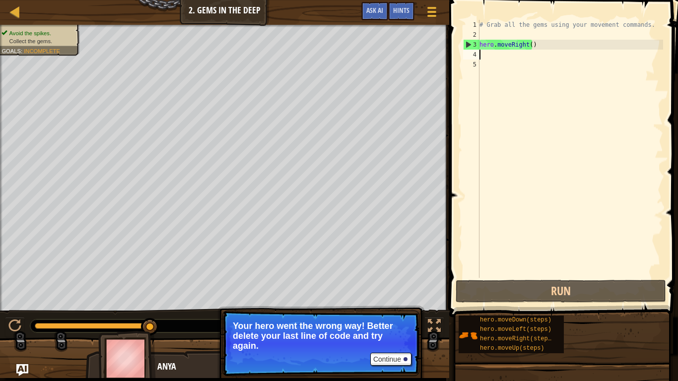
type textarea "d"
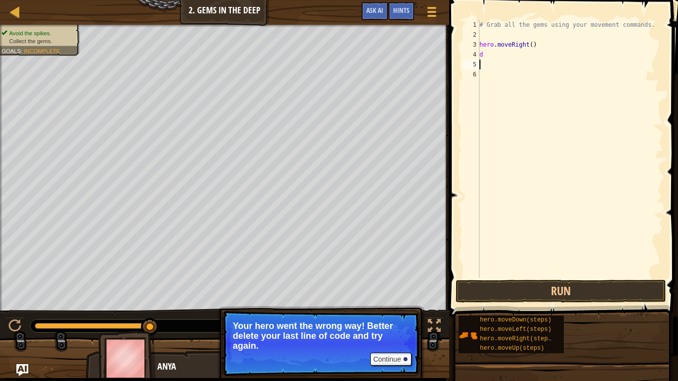
click at [482, 55] on div "# Grab all the gems using your movement commands. hero . moveRight ( ) d" at bounding box center [571, 159] width 186 height 278
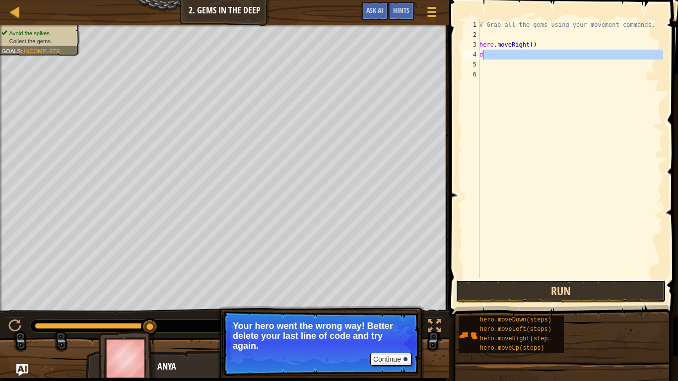
click at [482, 290] on button "Run" at bounding box center [561, 291] width 210 height 23
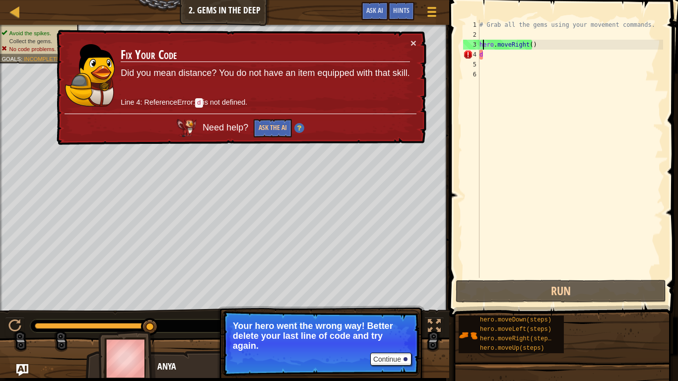
click at [482, 43] on div "# Grab all the gems using your movement commands. hero . moveRight ( ) d" at bounding box center [571, 159] width 186 height 278
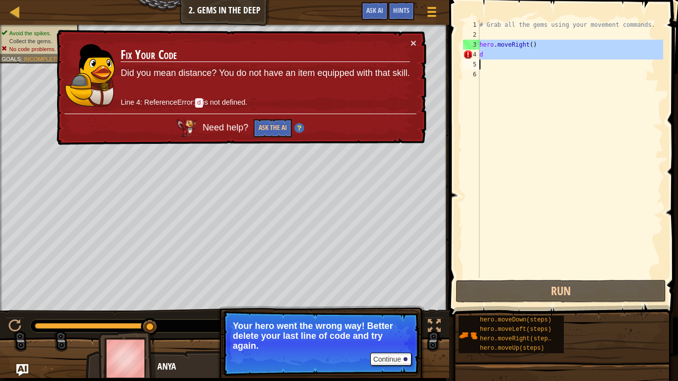
drag, startPoint x: 477, startPoint y: 45, endPoint x: 527, endPoint y: 65, distance: 53.3
click at [482, 65] on div "hero.moveRight() 1 2 3 4 5 6 # Grab all the gems using your movement commands. …" at bounding box center [562, 149] width 202 height 258
type textarea "d"
drag, startPoint x: 526, startPoint y: 66, endPoint x: 461, endPoint y: 96, distance: 71.7
click at [482, 67] on div "# Grab all the gems using your movement commands. hero . moveRight ( ) d" at bounding box center [571, 149] width 186 height 258
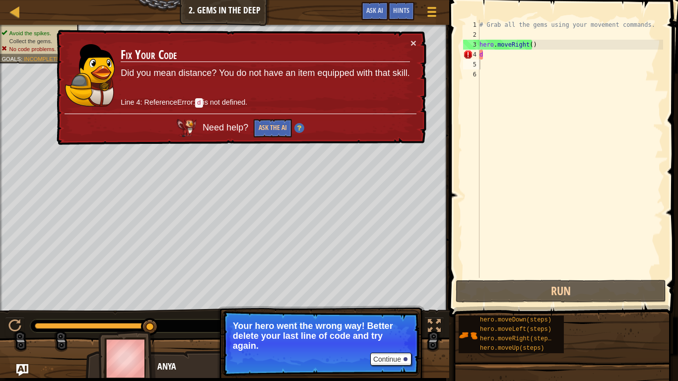
click at [418, 118] on div "× Fix Your Code Did you mean distance? You do not have an item equipped with th…" at bounding box center [240, 88] width 373 height 122
drag, startPoint x: 410, startPoint y: 42, endPoint x: 416, endPoint y: 47, distance: 7.8
click at [411, 42] on div "× Fix Your Code Did you mean distance? You do not have an item equipped with th…" at bounding box center [241, 88] width 372 height 116
click at [414, 40] on button "×" at bounding box center [414, 43] width 6 height 10
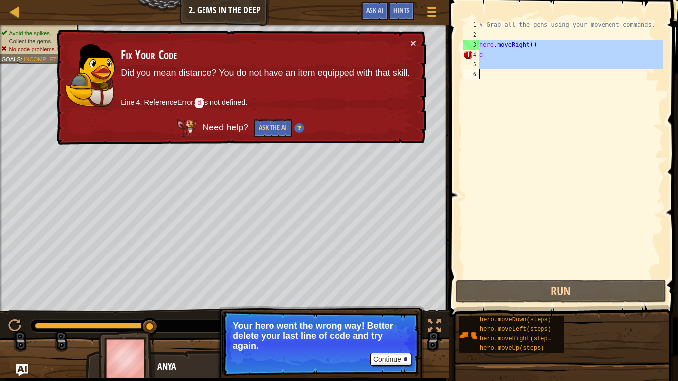
drag, startPoint x: 480, startPoint y: 46, endPoint x: 566, endPoint y: 78, distance: 92.4
click at [482, 78] on div "# Grab all the gems using your movement commands. hero . moveRight ( ) d" at bounding box center [571, 159] width 186 height 278
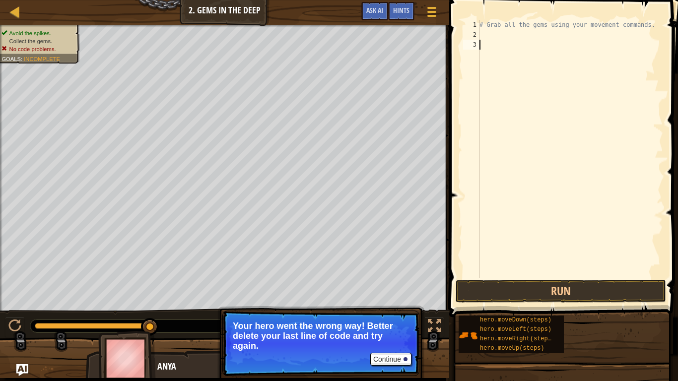
type textarea "r"
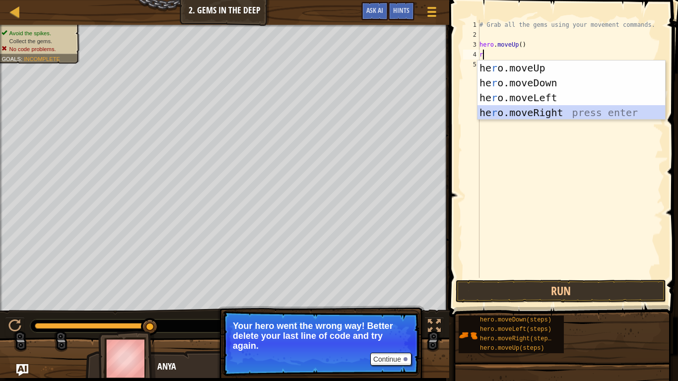
click at [482, 113] on div "he r o.moveUp press enter he r o.moveDown press enter he r o.moveLeft press ent…" at bounding box center [572, 105] width 188 height 89
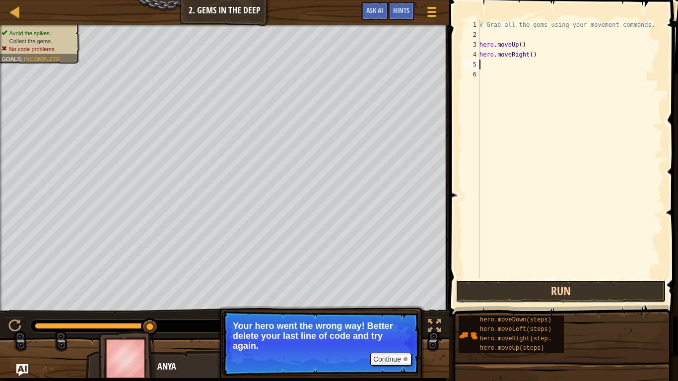
click at [482, 289] on button "Run" at bounding box center [561, 291] width 210 height 23
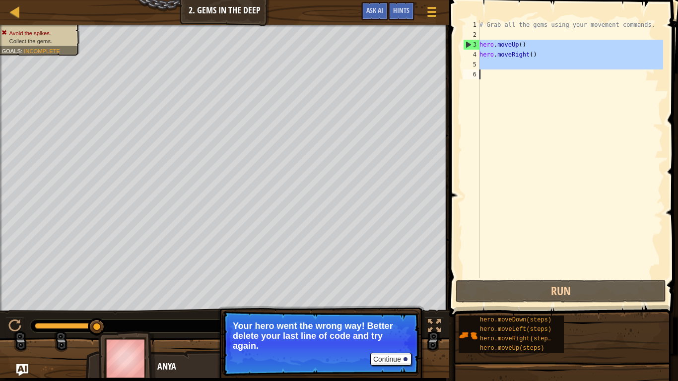
drag, startPoint x: 480, startPoint y: 46, endPoint x: 511, endPoint y: 78, distance: 44.6
click at [482, 78] on div "# Grab all the gems using your movement commands. hero . moveUp ( ) hero . move…" at bounding box center [571, 159] width 186 height 278
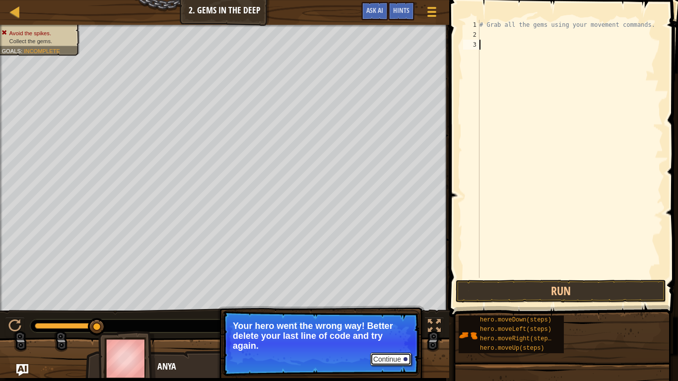
click at [397, 322] on button "Continue" at bounding box center [390, 359] width 41 height 13
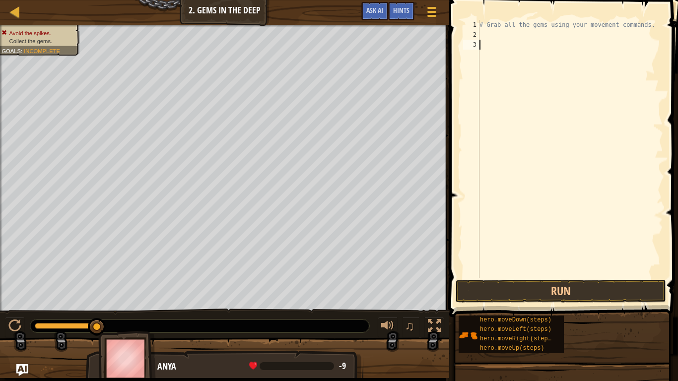
type textarea "d"
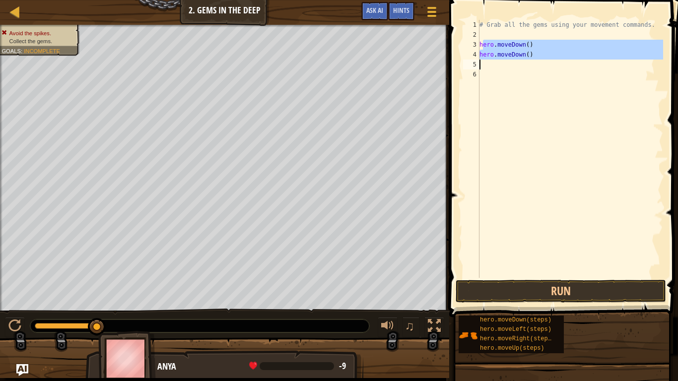
drag, startPoint x: 481, startPoint y: 47, endPoint x: 525, endPoint y: 67, distance: 48.0
click at [482, 67] on div "# Grab all the gems using your movement commands. hero . moveDown ( ) hero . mo…" at bounding box center [571, 159] width 186 height 278
type textarea "h"
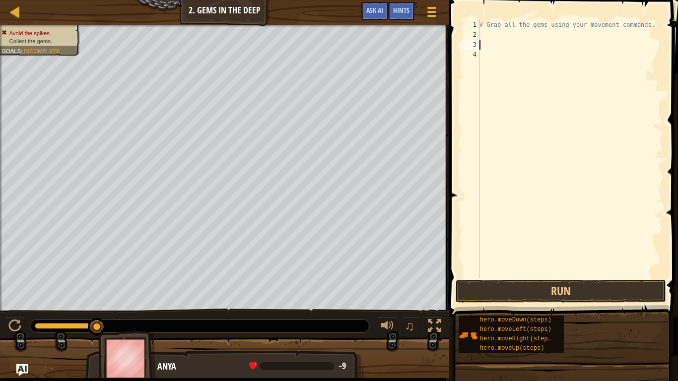
type textarea "r"
click at [482, 45] on div "# Grab all the gems using your movement commands. hero . moveUp ( )" at bounding box center [571, 159] width 186 height 278
type textarea "hero.moveUp()"
click at [482, 285] on button "Run" at bounding box center [561, 291] width 210 height 23
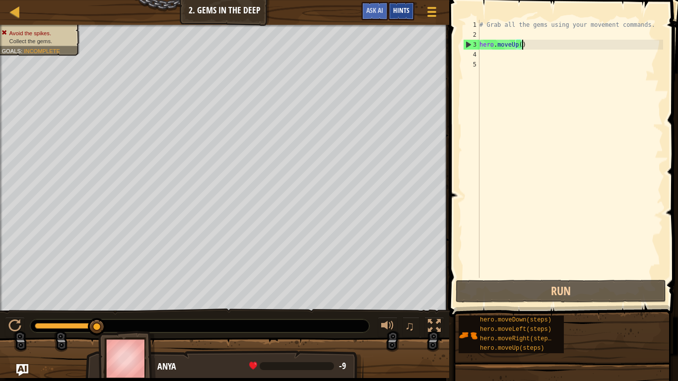
click at [408, 12] on span "Hints" at bounding box center [401, 9] width 16 height 9
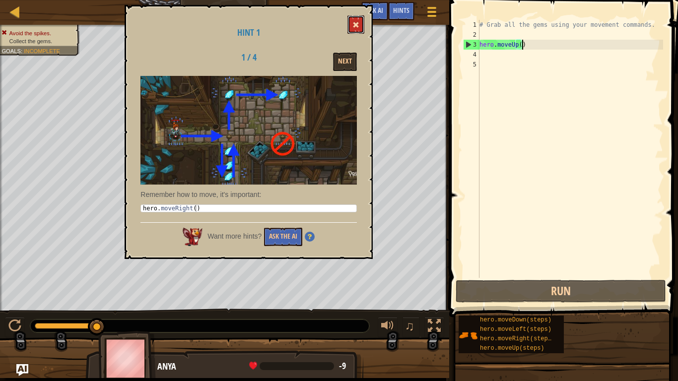
click at [353, 25] on button at bounding box center [356, 24] width 17 height 18
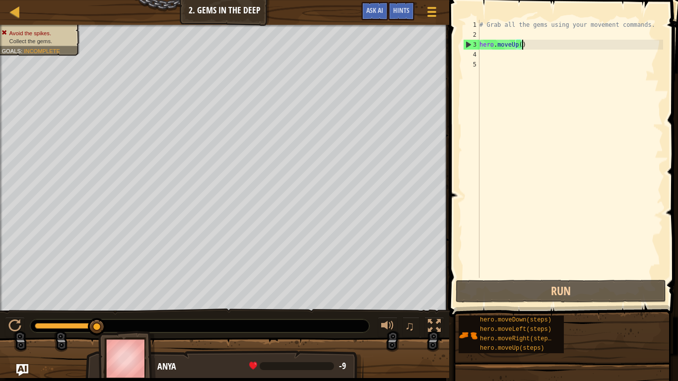
click at [482, 43] on div "# Grab all the gems using your movement commands. hero . moveUp ( )" at bounding box center [571, 159] width 186 height 278
click at [407, 15] on div "Hints" at bounding box center [401, 11] width 26 height 18
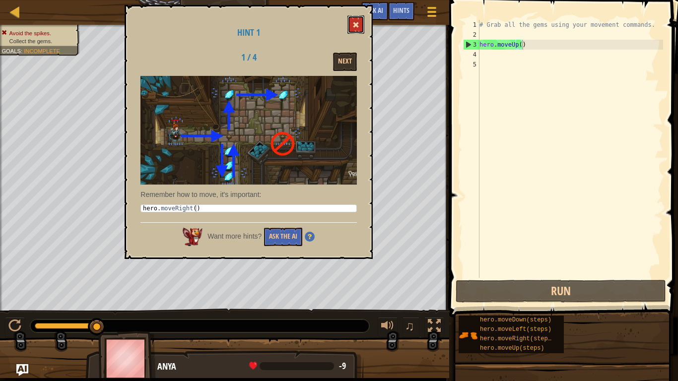
click at [353, 22] on button at bounding box center [356, 24] width 17 height 18
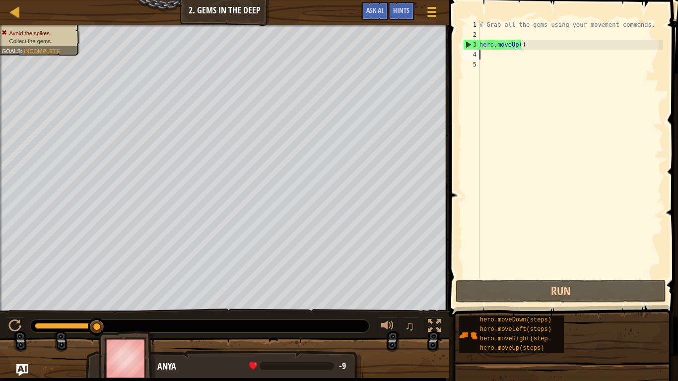
click at [482, 51] on div "# Grab all the gems using your movement commands. hero . moveUp ( )" at bounding box center [571, 159] width 186 height 278
type textarea "r"
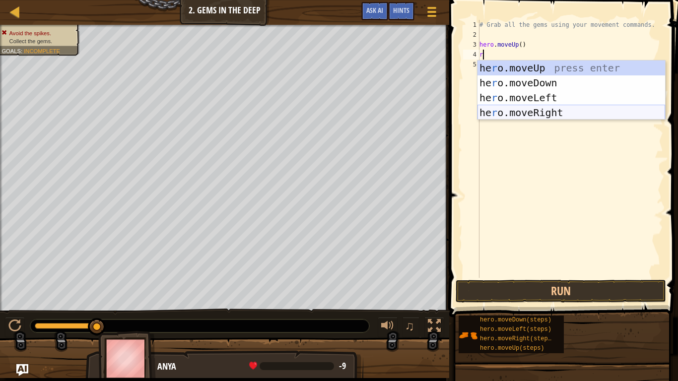
click at [482, 111] on div "he r o.moveUp press enter he r o.moveDown press enter he r o.moveLeft press ent…" at bounding box center [572, 105] width 188 height 89
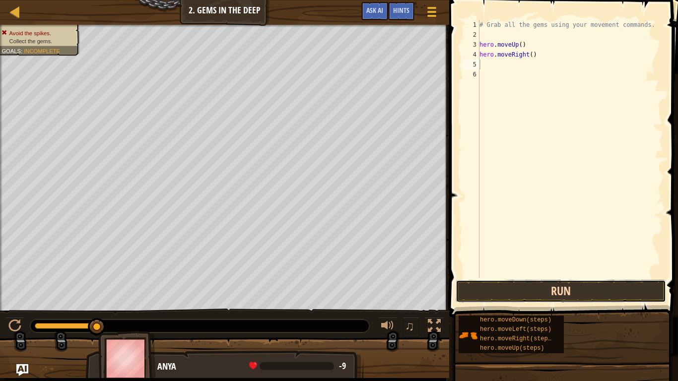
click at [482, 298] on button "Run" at bounding box center [561, 291] width 210 height 23
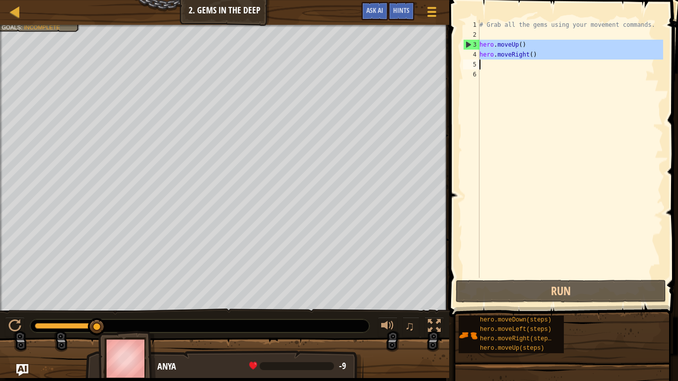
drag, startPoint x: 480, startPoint y: 47, endPoint x: 529, endPoint y: 65, distance: 52.8
click at [482, 65] on div "# Grab all the gems using your movement commands. hero . moveUp ( ) hero . move…" at bounding box center [571, 159] width 186 height 278
type textarea "hero.moveRight()"
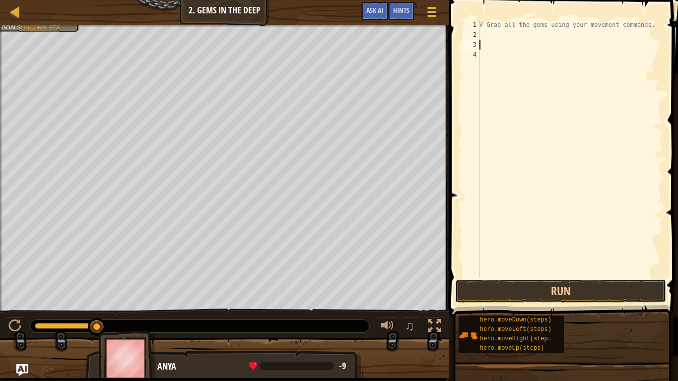
type textarea "r"
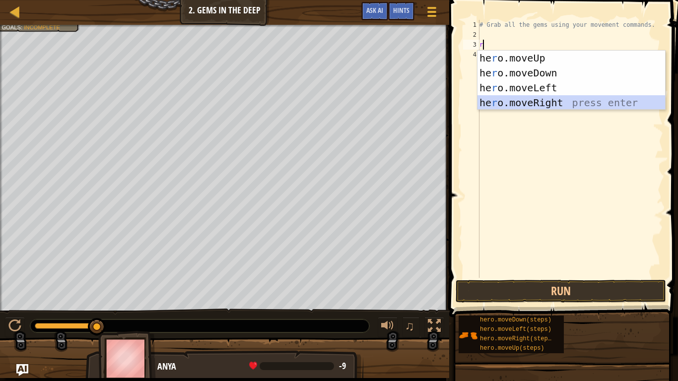
click at [482, 102] on div "he r o.moveUp press enter he r o.moveDown press enter he r o.moveLeft press ent…" at bounding box center [572, 95] width 188 height 89
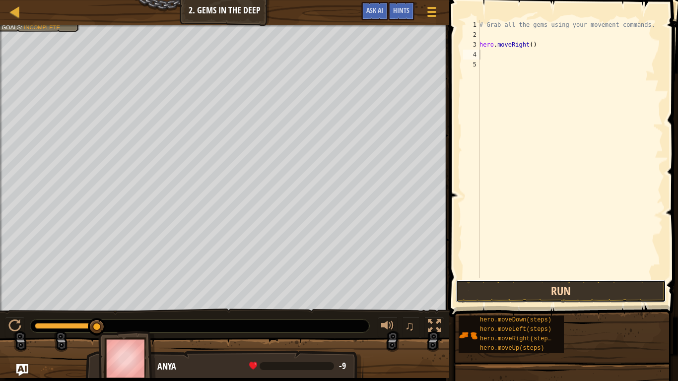
click at [482, 280] on button "Run" at bounding box center [561, 291] width 210 height 23
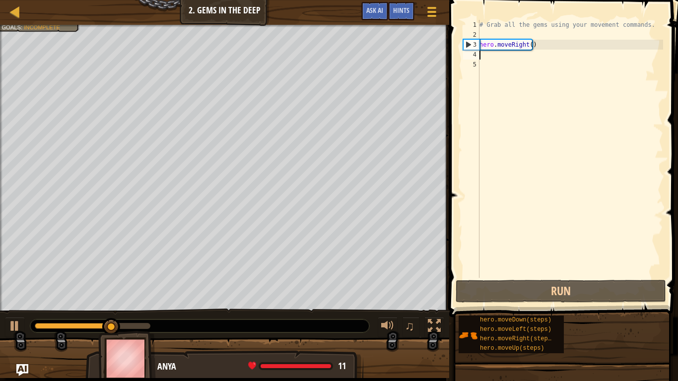
type textarea "d"
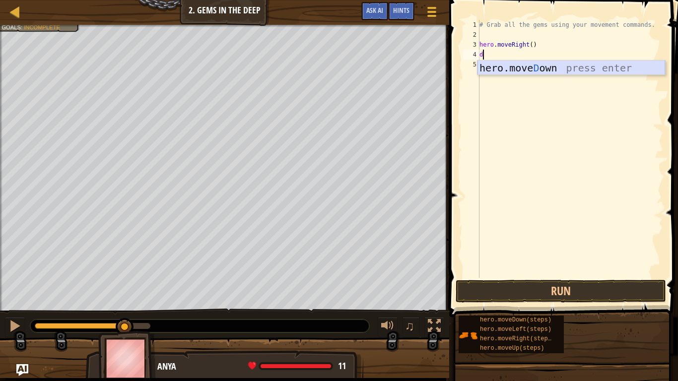
click at [482, 73] on div "hero.[PERSON_NAME] own press enter" at bounding box center [572, 83] width 188 height 45
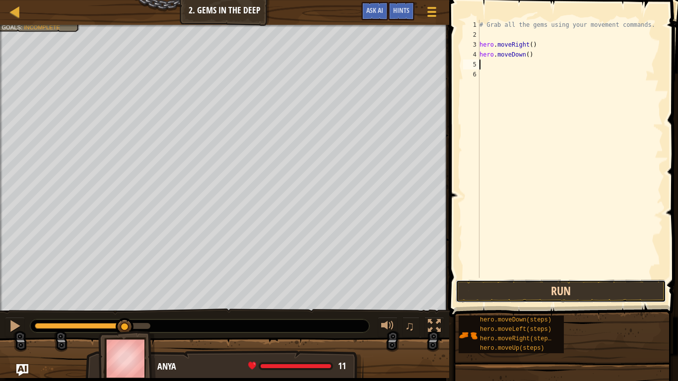
click at [474, 283] on button "Run" at bounding box center [561, 291] width 210 height 23
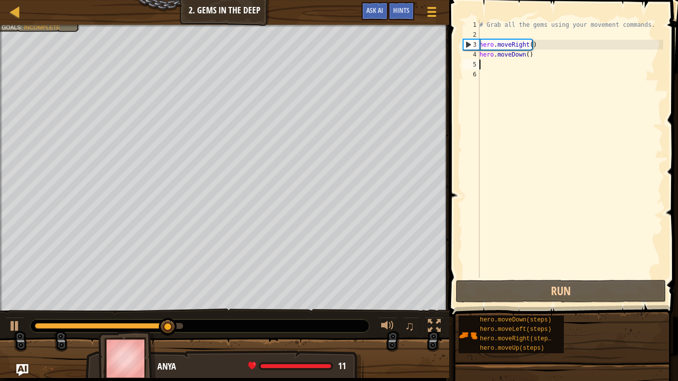
type textarea "a"
type textarea "u"
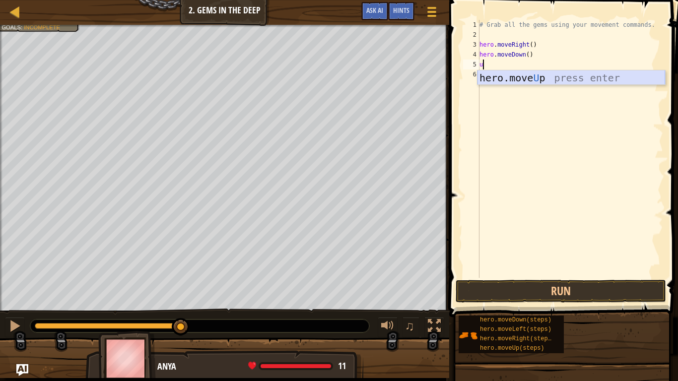
click at [482, 75] on div "hero.move U p press enter" at bounding box center [572, 92] width 188 height 45
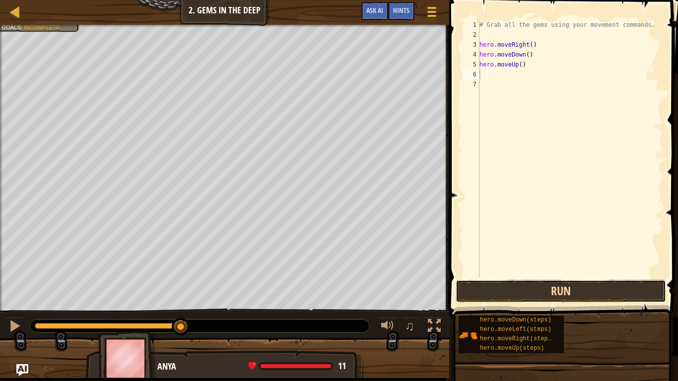
click at [482, 295] on button "Run" at bounding box center [561, 291] width 210 height 23
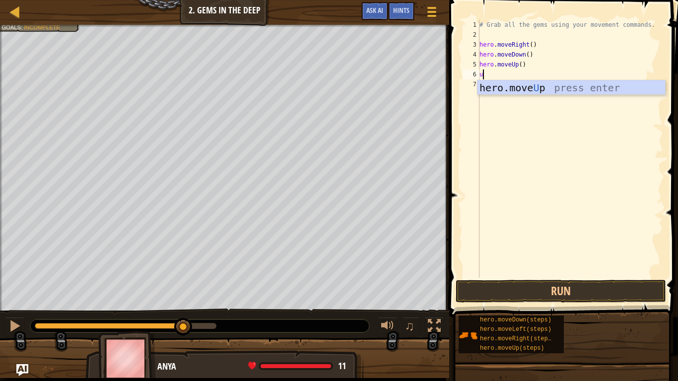
type textarea "up"
click at [482, 96] on div "# Grab all the gems using your movement commands. hero . moveRight ( ) hero . m…" at bounding box center [571, 159] width 186 height 278
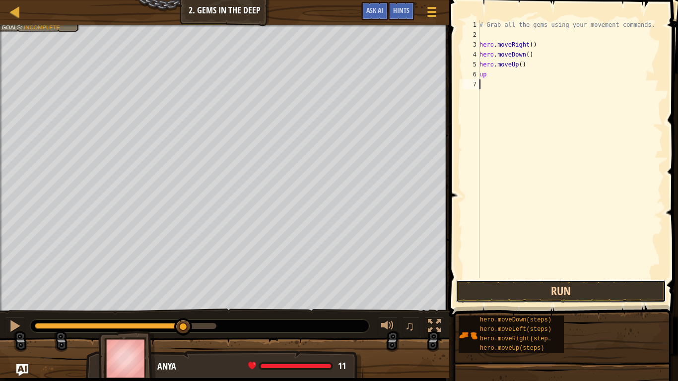
click at [482, 295] on button "Run" at bounding box center [561, 291] width 210 height 23
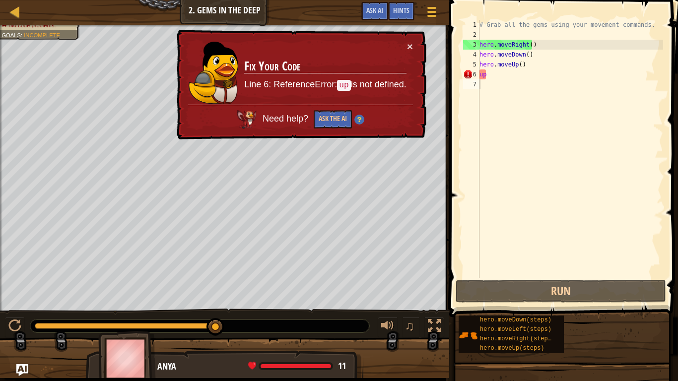
click at [409, 39] on div "× Fix Your Code Line 6: ReferenceError: up is not defined. Need help? Ask the AI" at bounding box center [300, 85] width 253 height 114
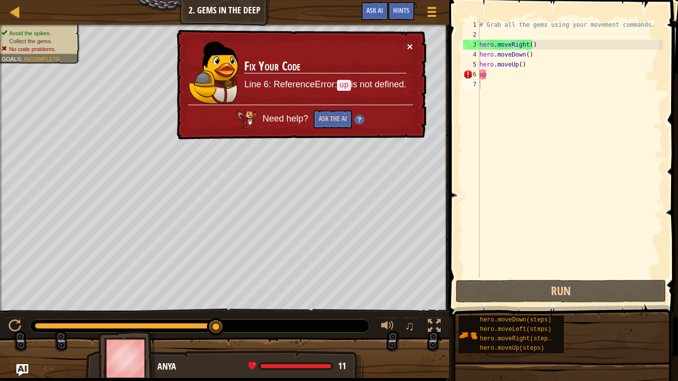
click at [411, 45] on button "×" at bounding box center [410, 47] width 6 height 10
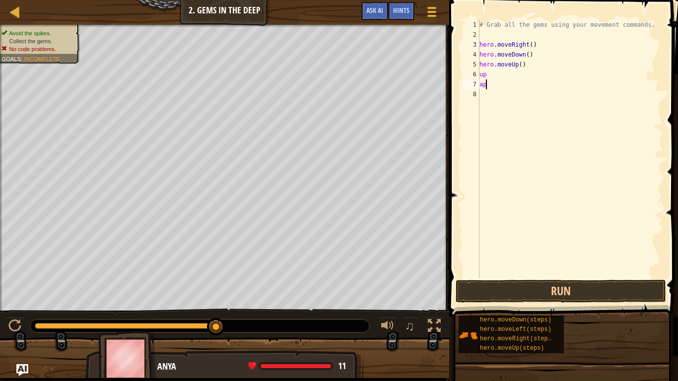
click at [482, 88] on div "# Grab all the gems using your movement commands. hero . moveRight ( ) hero . m…" at bounding box center [571, 159] width 186 height 278
type textarea "a"
drag, startPoint x: 480, startPoint y: 76, endPoint x: 490, endPoint y: 77, distance: 11.0
click at [482, 77] on div "# Grab all the gems using your movement commands. hero . moveRight ( ) hero . m…" at bounding box center [571, 159] width 186 height 278
type textarea "up"
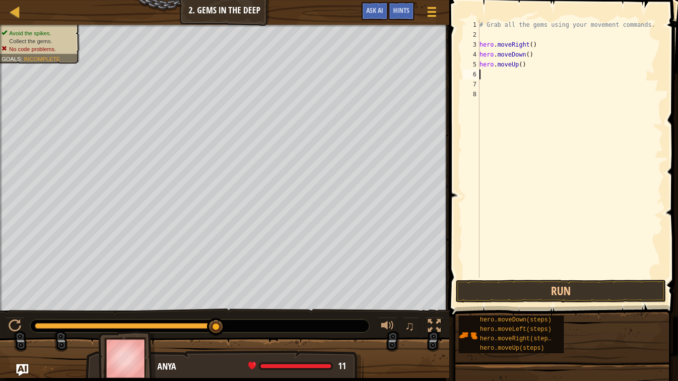
type textarea "r"
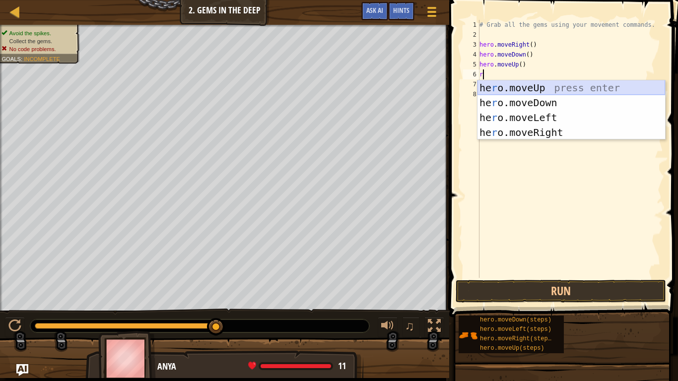
click at [482, 87] on div "he r o.moveUp press enter he r o.moveDown press enter he r o.moveLeft press ent…" at bounding box center [572, 124] width 188 height 89
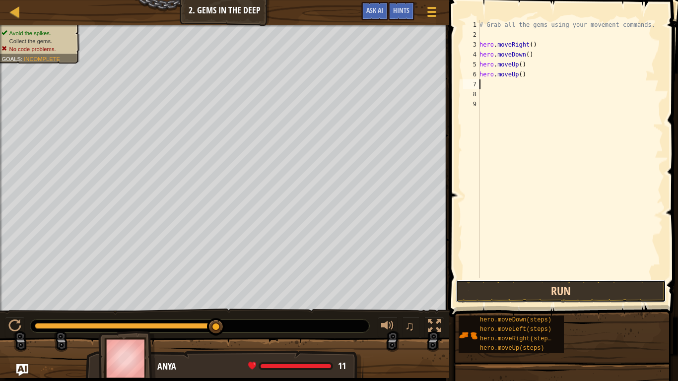
click at [482, 291] on button "Run" at bounding box center [561, 291] width 210 height 23
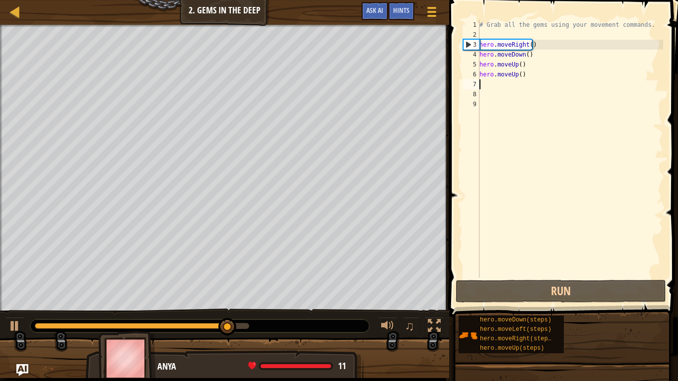
type textarea "r"
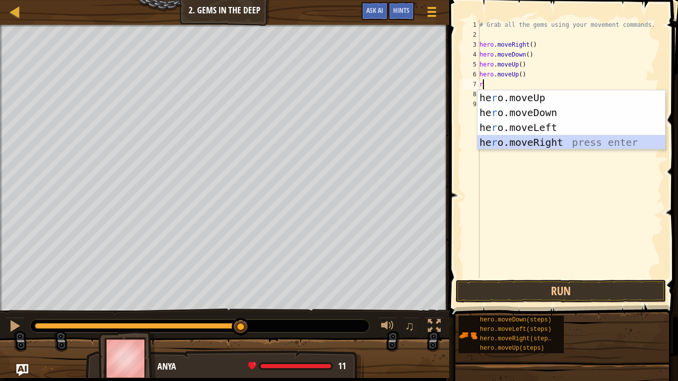
click at [482, 139] on div "he r o.moveUp press enter he r o.moveDown press enter he r o.moveLeft press ent…" at bounding box center [572, 134] width 188 height 89
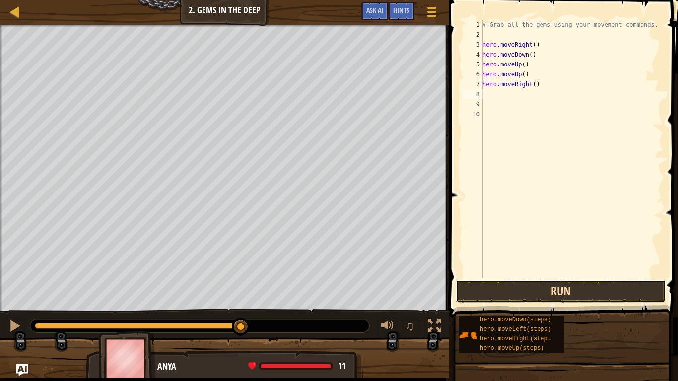
click at [482, 292] on button "Run" at bounding box center [561, 291] width 210 height 23
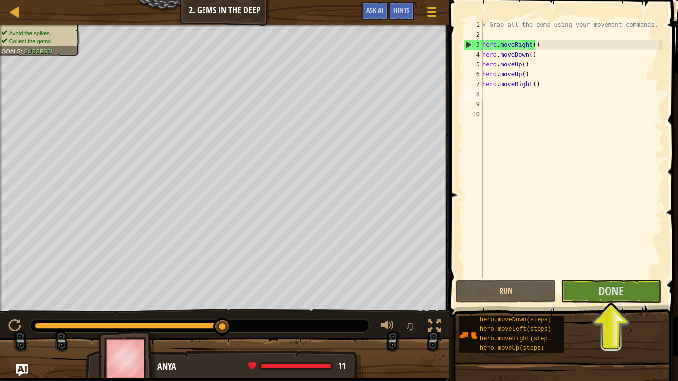
type textarea "d"
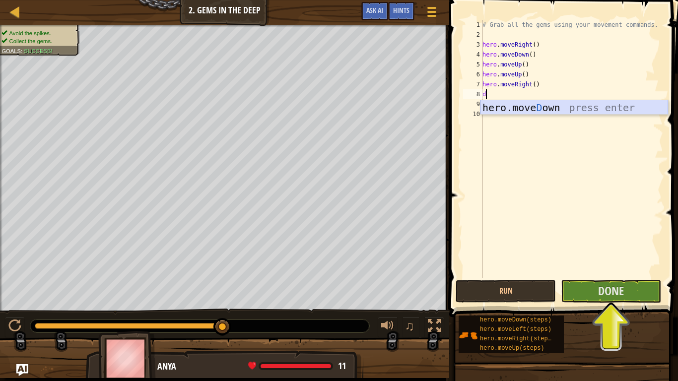
click at [482, 112] on div "hero.[PERSON_NAME] own press enter" at bounding box center [575, 122] width 188 height 45
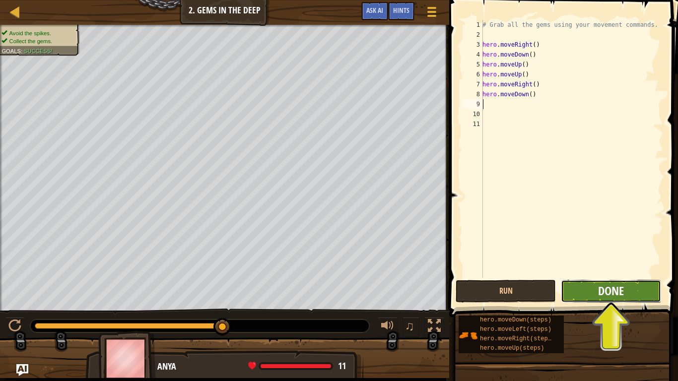
click at [482, 298] on button "Done" at bounding box center [611, 291] width 100 height 23
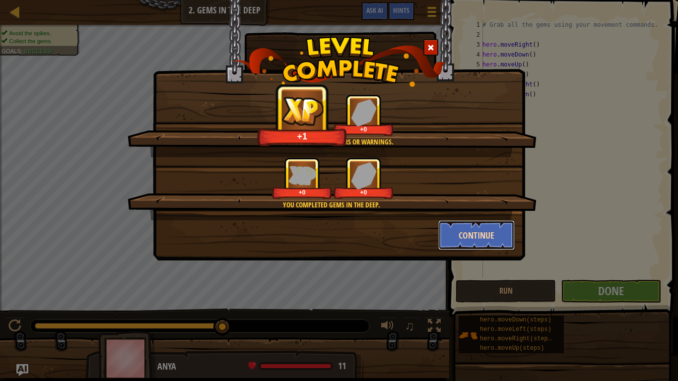
click at [482, 235] on button "Continue" at bounding box center [476, 235] width 77 height 30
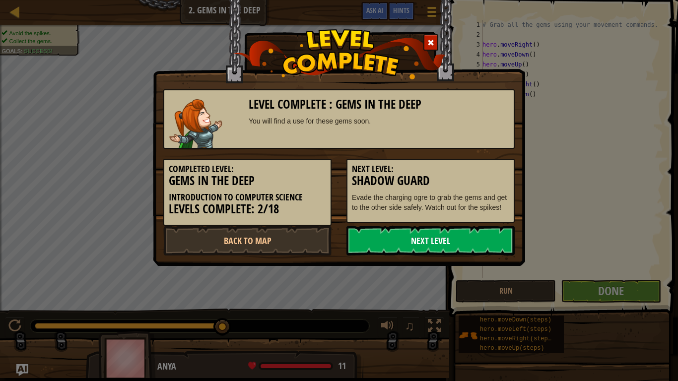
click at [452, 236] on link "Next Level" at bounding box center [431, 241] width 168 height 30
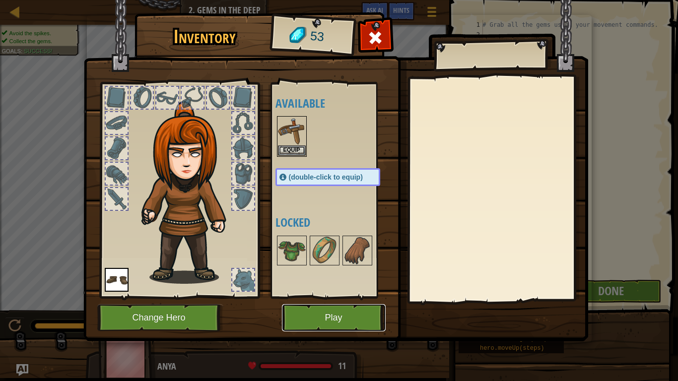
click at [373, 322] on button "Play" at bounding box center [334, 317] width 104 height 27
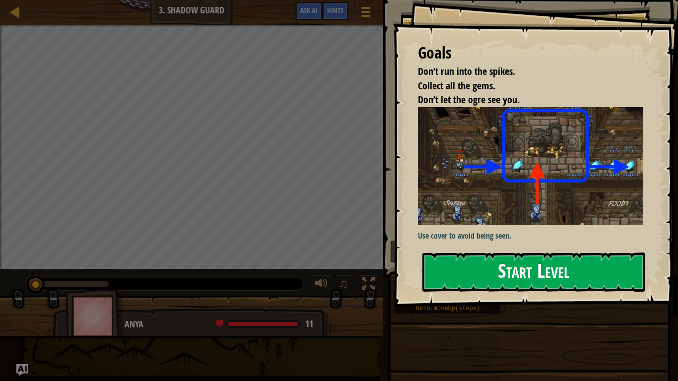
click at [439, 266] on button "Start Level" at bounding box center [533, 272] width 223 height 39
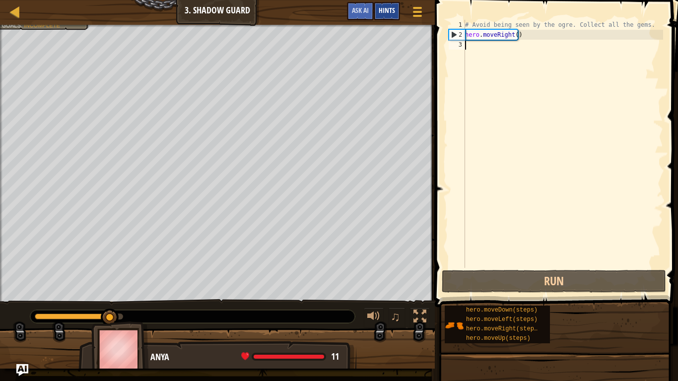
click at [397, 11] on div "Hints" at bounding box center [387, 11] width 26 height 18
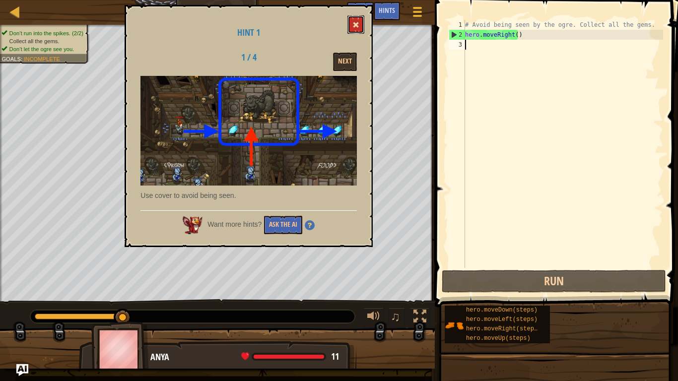
click at [351, 24] on button at bounding box center [356, 24] width 17 height 18
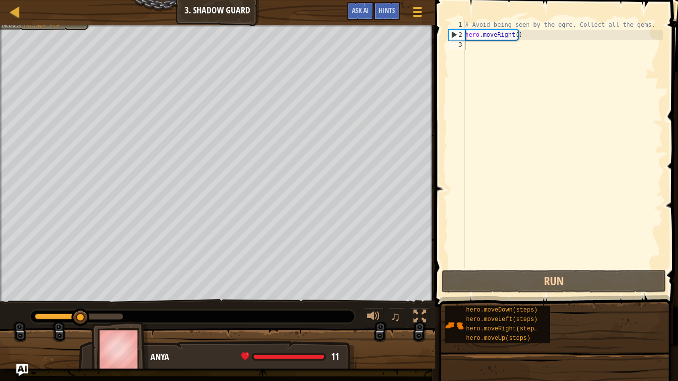
click at [482, 41] on div "# Avoid being seen by the ogre. Collect all the gems. hero . moveRight ( )" at bounding box center [563, 154] width 200 height 268
click at [482, 38] on div "# Avoid being seen by the ogre. Collect all the gems. hero . moveRight ( )" at bounding box center [563, 154] width 200 height 268
click at [482, 33] on div "# Avoid being seen by the ogre. Collect all the gems. hero . moveRight ( )" at bounding box center [563, 154] width 200 height 268
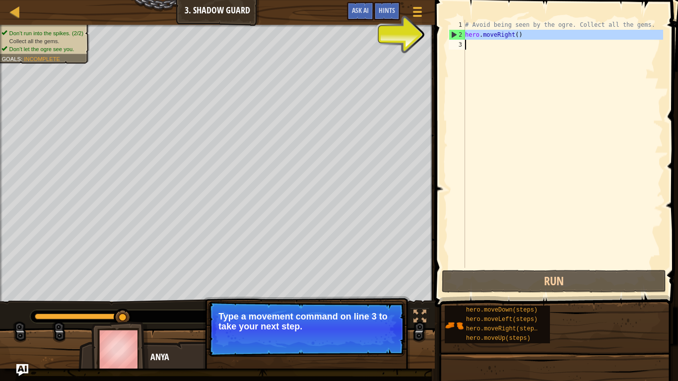
drag, startPoint x: 466, startPoint y: 36, endPoint x: 513, endPoint y: 43, distance: 47.7
click at [482, 43] on div "# Avoid being seen by the ogre. Collect all the gems. hero . moveRight ( )" at bounding box center [563, 154] width 200 height 268
type textarea "hero.moveRight()"
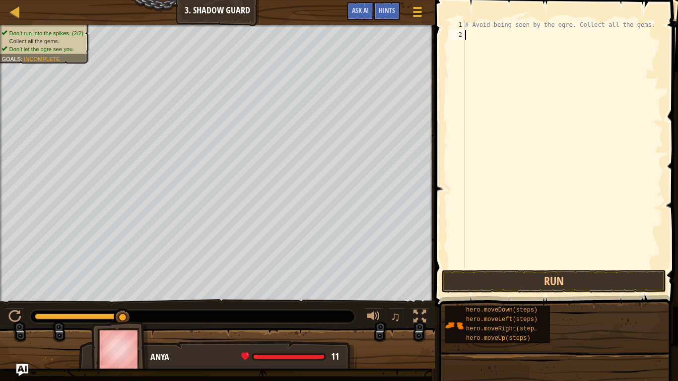
type textarea "u"
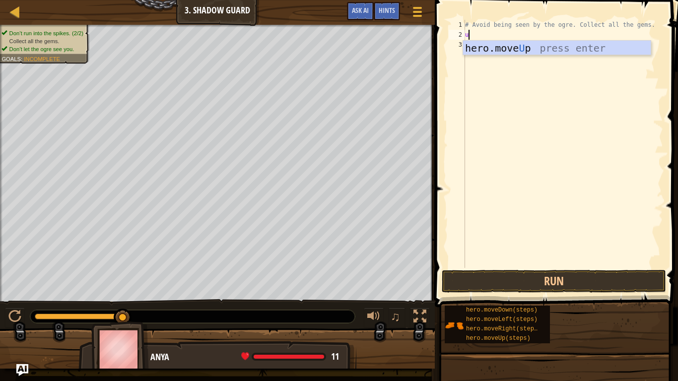
scroll to position [4, 0]
click at [482, 53] on div "hero.move U p press enter" at bounding box center [557, 63] width 188 height 45
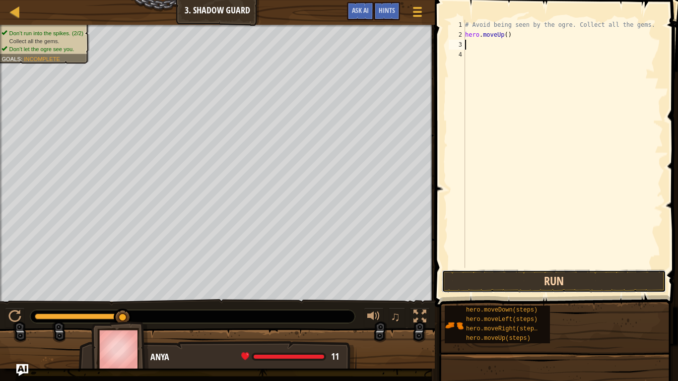
click at [482, 280] on button "Run" at bounding box center [554, 281] width 224 height 23
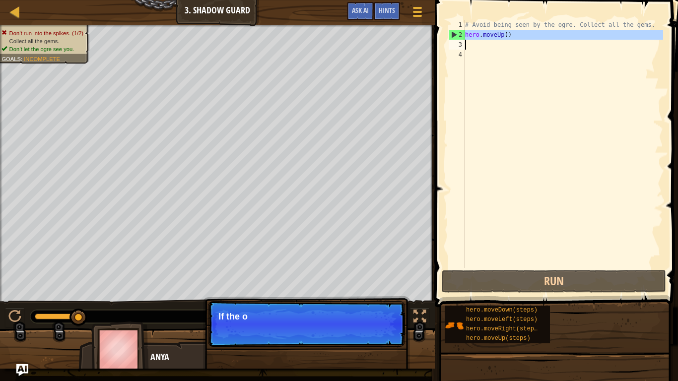
drag, startPoint x: 466, startPoint y: 36, endPoint x: 528, endPoint y: 40, distance: 62.2
click at [482, 40] on div "# Avoid being seen by the ogre. Collect all the gems. hero . moveUp ( )" at bounding box center [563, 154] width 200 height 268
type textarea "hero.moveUp()"
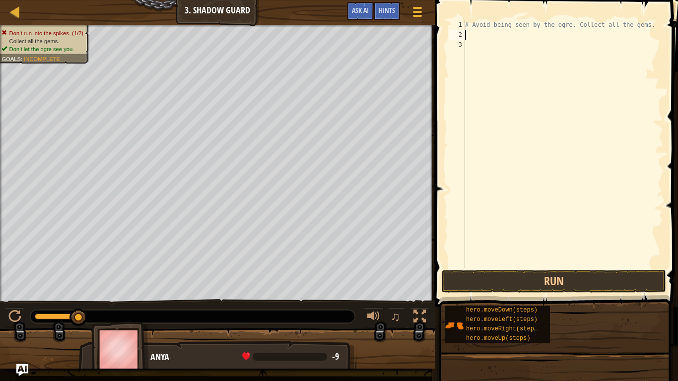
type textarea "r"
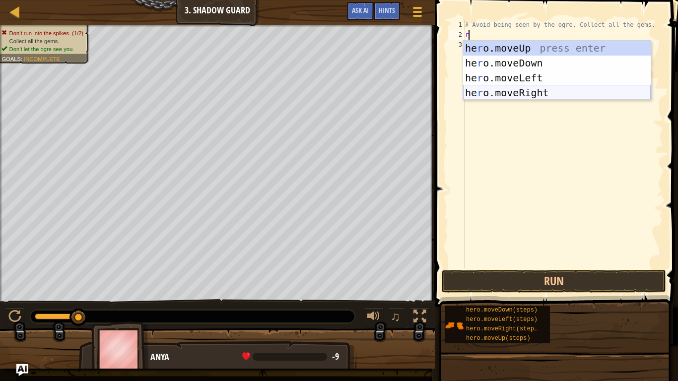
click at [482, 94] on div "he r o.moveUp press enter he r o.moveDown press enter he r o.moveLeft press ent…" at bounding box center [557, 85] width 188 height 89
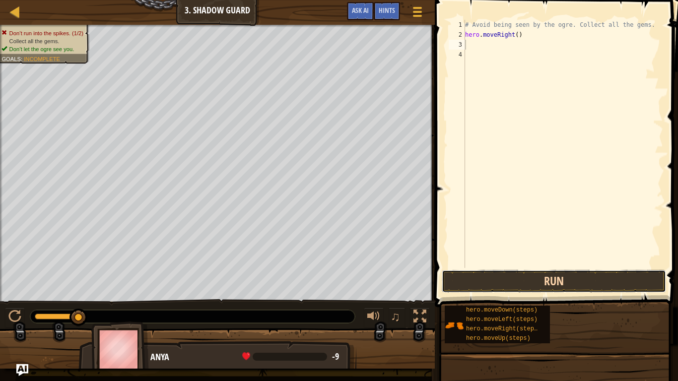
click at [482, 282] on button "Run" at bounding box center [554, 281] width 224 height 23
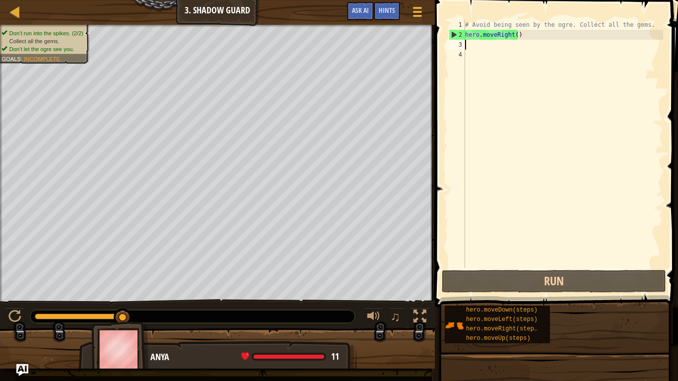
type textarea "u"
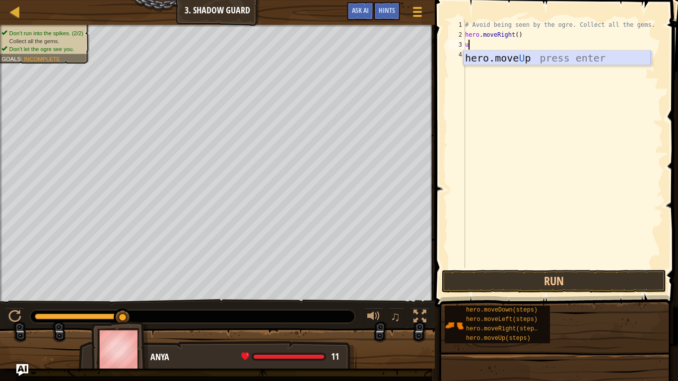
click at [482, 58] on div "hero.move U p press enter" at bounding box center [557, 73] width 188 height 45
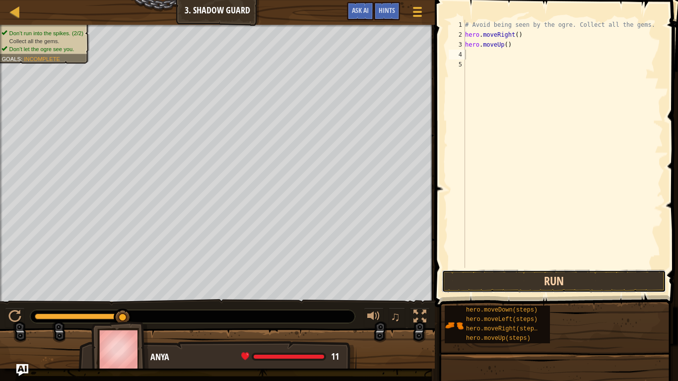
click at [482, 276] on button "Run" at bounding box center [554, 281] width 224 height 23
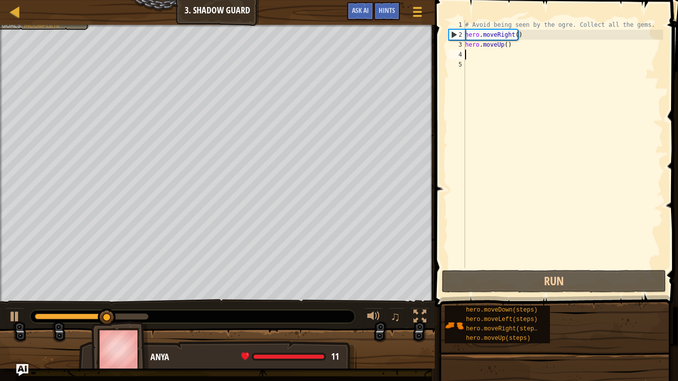
type textarea "r"
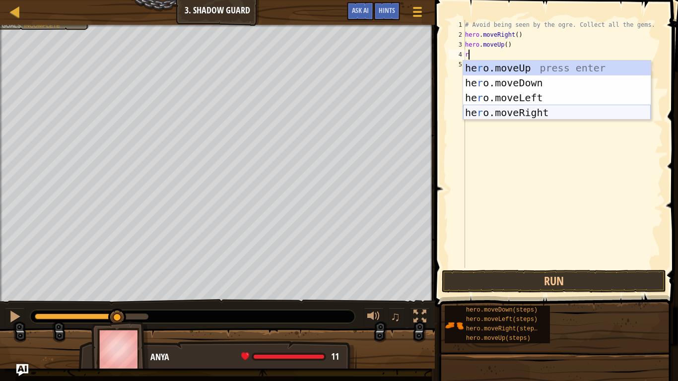
click at [482, 109] on div "he r o.moveUp press enter he r o.moveDown press enter he r o.moveLeft press ent…" at bounding box center [557, 105] width 188 height 89
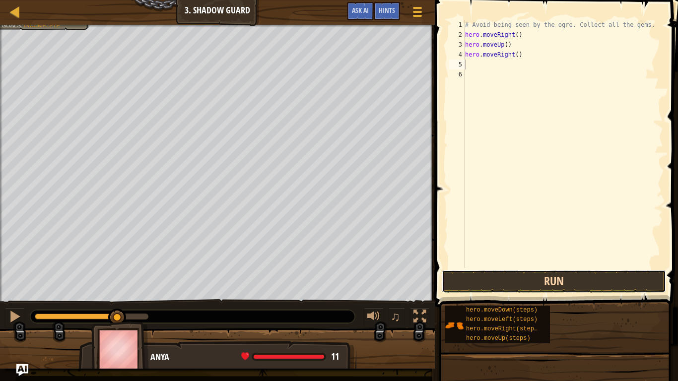
click at [482, 288] on button "Run" at bounding box center [554, 281] width 224 height 23
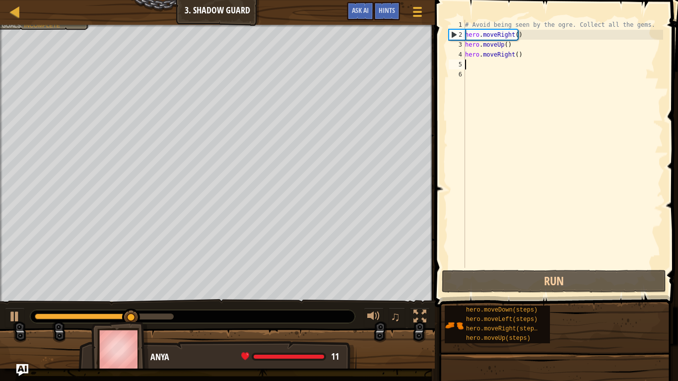
type textarea "d"
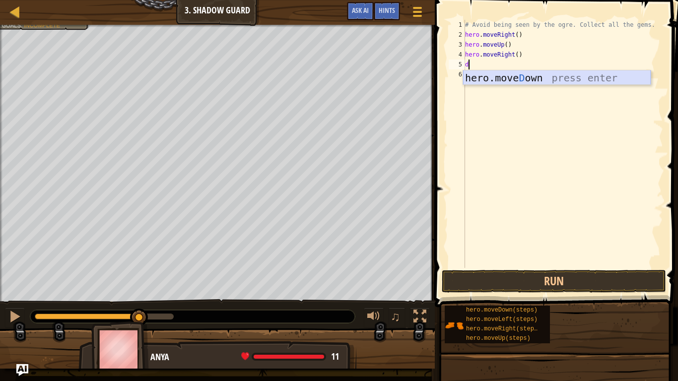
click at [482, 73] on div "hero.[PERSON_NAME] own press enter" at bounding box center [557, 92] width 188 height 45
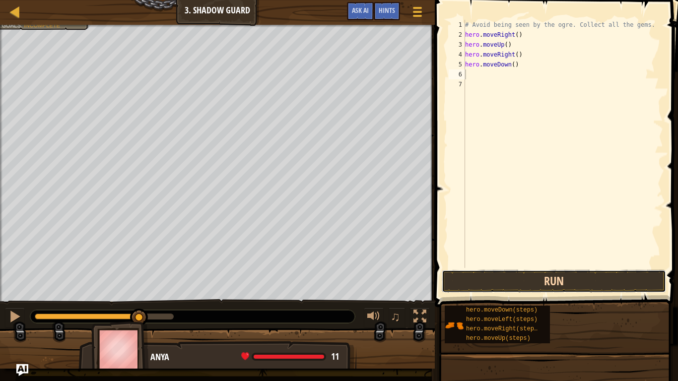
click at [482, 277] on button "Run" at bounding box center [554, 281] width 224 height 23
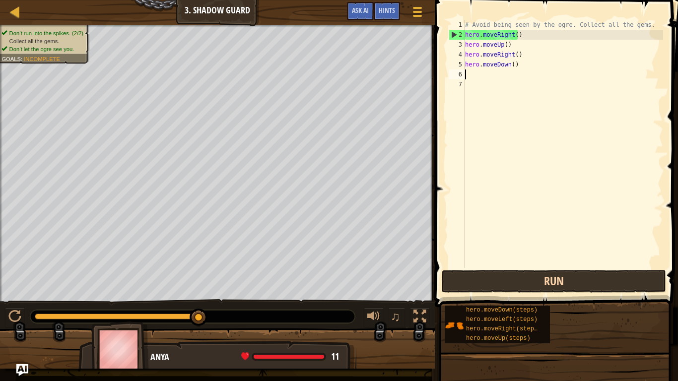
type textarea "r"
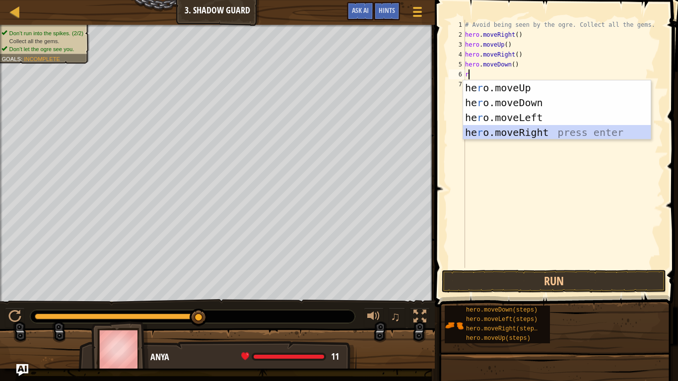
click at [482, 132] on div "he r o.moveUp press enter he r o.moveDown press enter he r o.moveLeft press ent…" at bounding box center [557, 124] width 188 height 89
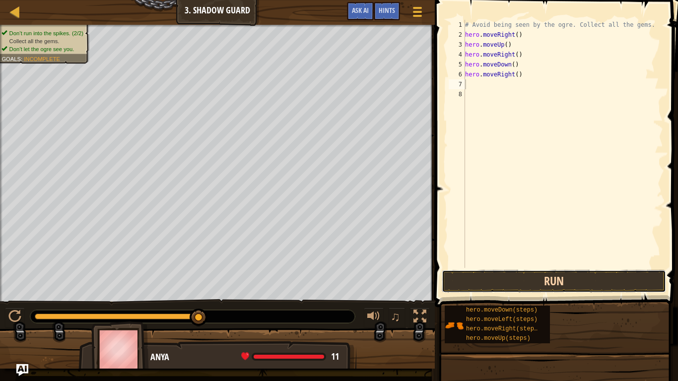
click at [482, 286] on button "Run" at bounding box center [554, 281] width 224 height 23
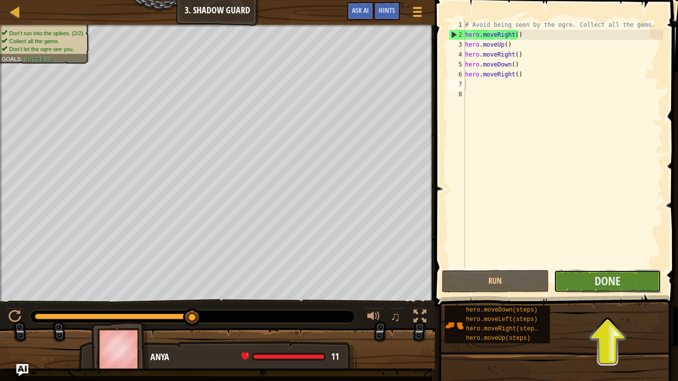
click at [482, 273] on button "Done" at bounding box center [607, 281] width 107 height 23
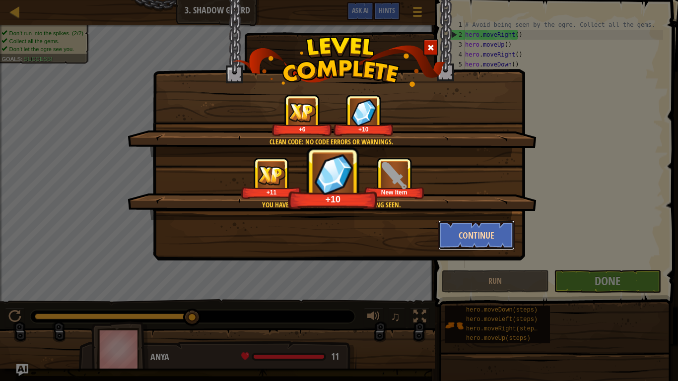
click at [459, 233] on button "Continue" at bounding box center [476, 235] width 77 height 30
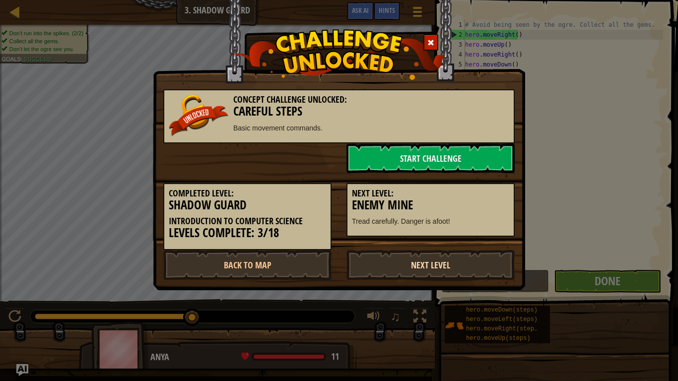
click at [445, 265] on link "Next Level" at bounding box center [431, 265] width 168 height 30
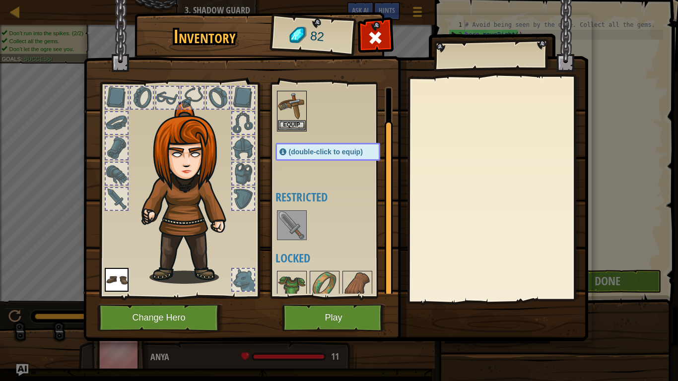
scroll to position [34, 0]
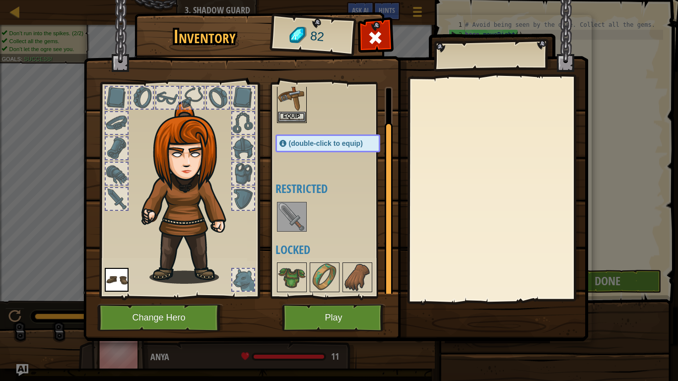
click at [292, 219] on img at bounding box center [292, 217] width 28 height 28
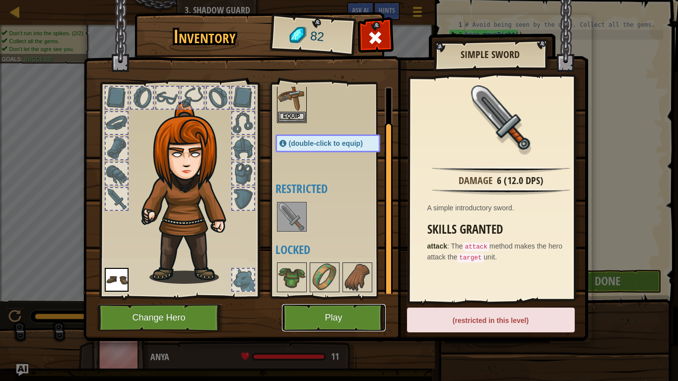
click at [346, 312] on button "Play" at bounding box center [334, 317] width 104 height 27
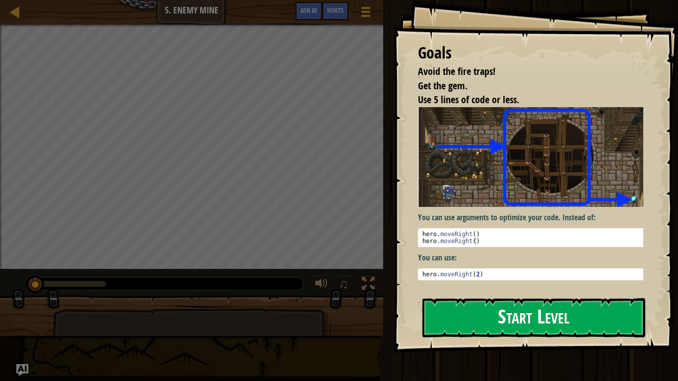
click at [479, 314] on button "Start Level" at bounding box center [533, 317] width 223 height 39
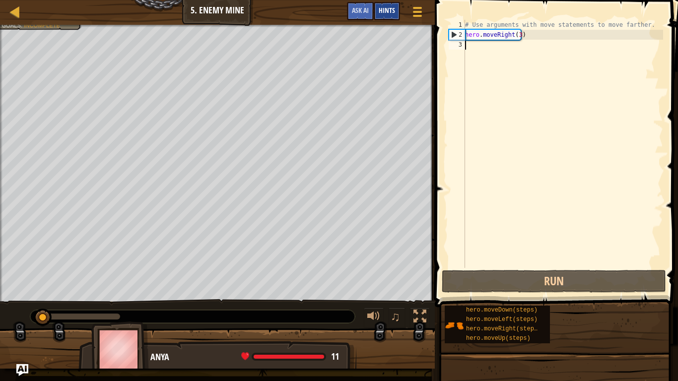
click at [388, 9] on span "Hints" at bounding box center [387, 9] width 16 height 9
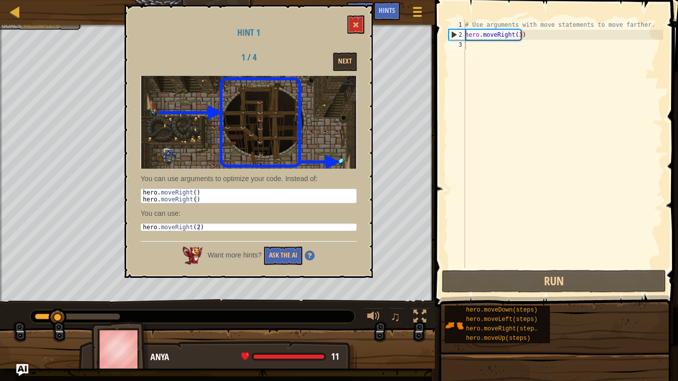
click at [366, 105] on div "Hint 1 1 / 4 Next You can use arguments to optimize your code. Instead of: 1 2 …" at bounding box center [249, 141] width 248 height 273
click at [355, 25] on span at bounding box center [355, 24] width 7 height 7
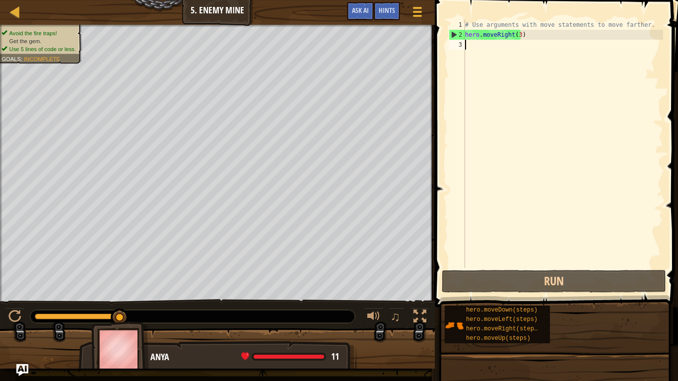
click at [478, 48] on div "# Use arguments with move statements to move farther. hero . moveRight ( 3 )" at bounding box center [563, 154] width 200 height 268
type textarea "u"
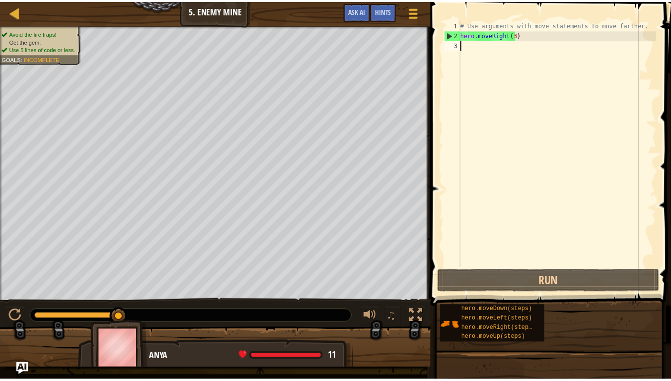
scroll to position [4, 0]
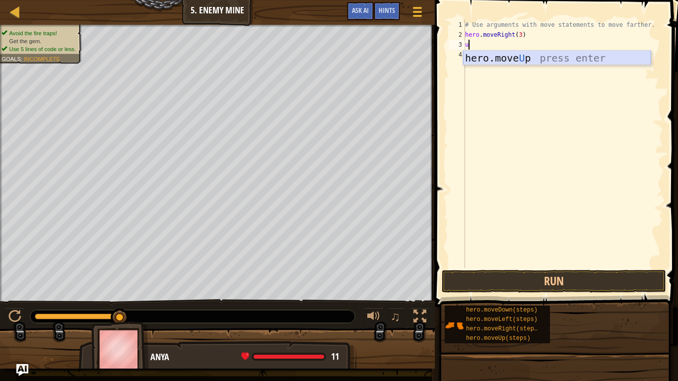
click at [482, 59] on div "hero.move U p press enter" at bounding box center [557, 73] width 188 height 45
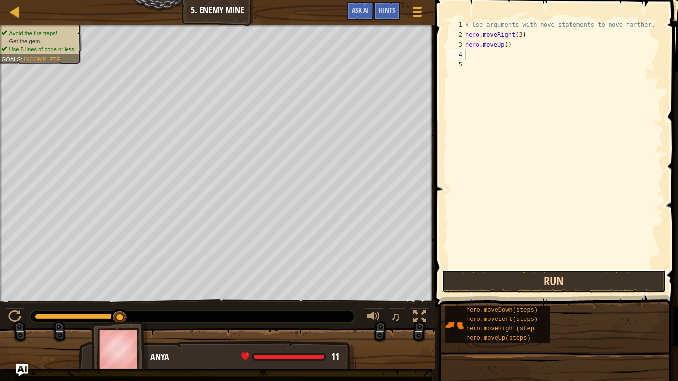
click at [482, 280] on button "Run" at bounding box center [554, 281] width 224 height 23
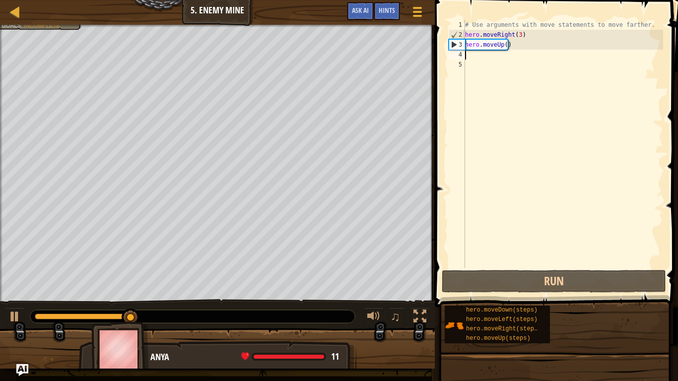
type textarea "r"
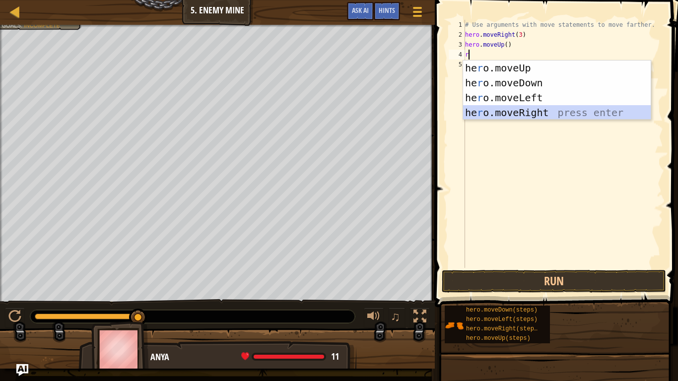
click at [482, 110] on div "he r o.moveUp press enter he r o.moveDown press enter he r o.moveLeft press ent…" at bounding box center [557, 105] width 188 height 89
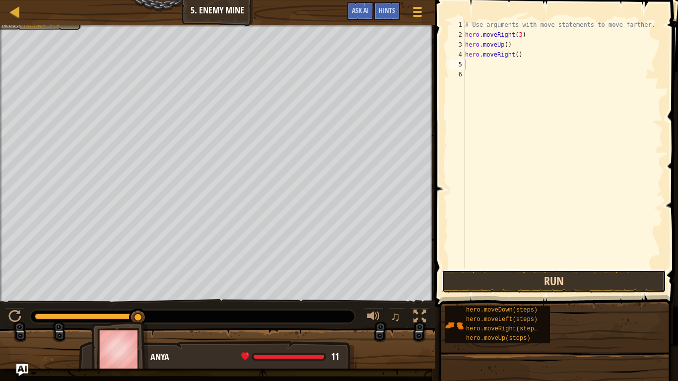
click at [465, 284] on button "Run" at bounding box center [554, 281] width 224 height 23
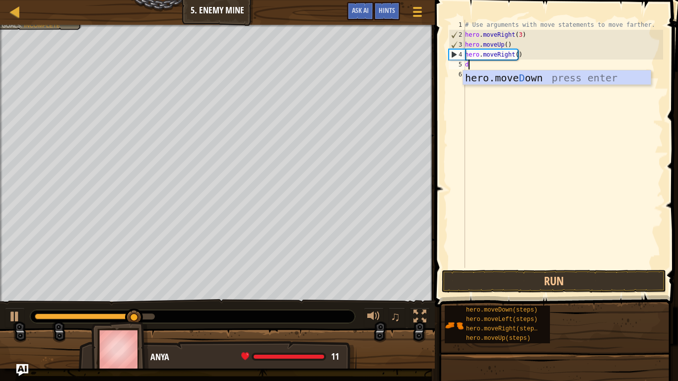
type textarea "dn"
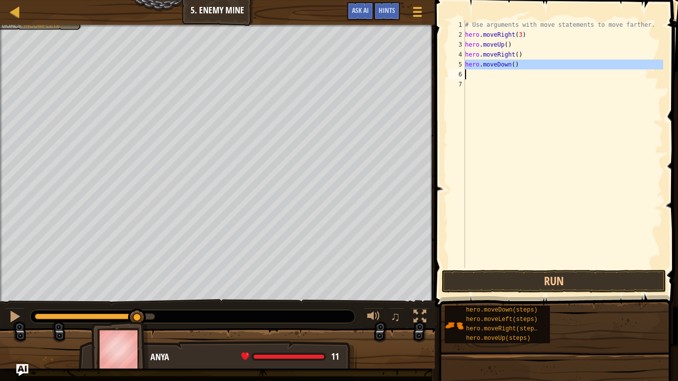
drag, startPoint x: 464, startPoint y: 66, endPoint x: 522, endPoint y: 69, distance: 57.7
click at [482, 69] on div "1 2 3 4 5 6 7 # Use arguments with move statements to move farther. hero . move…" at bounding box center [555, 144] width 216 height 248
type textarea "hero.moveDown()"
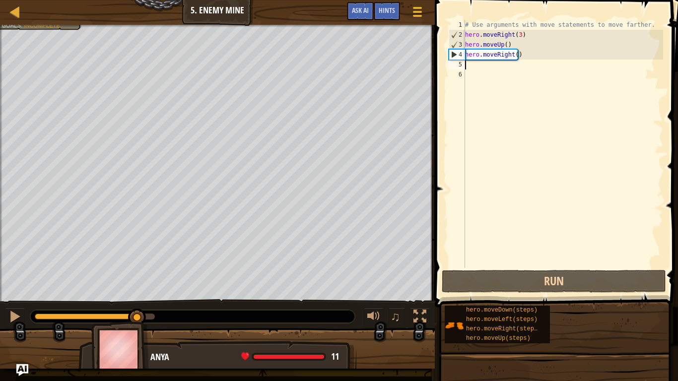
type textarea "d"
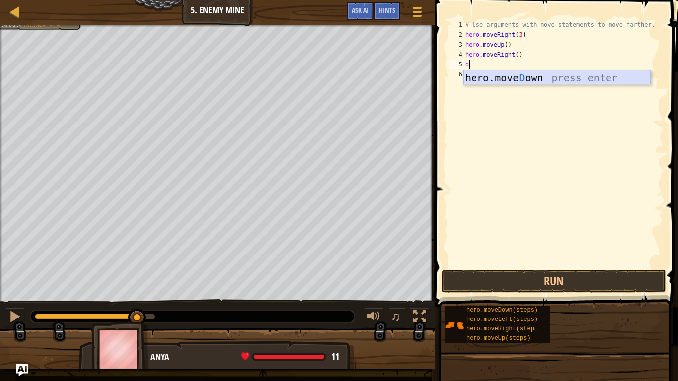
click at [482, 76] on div "hero.[PERSON_NAME] own press enter" at bounding box center [557, 92] width 188 height 45
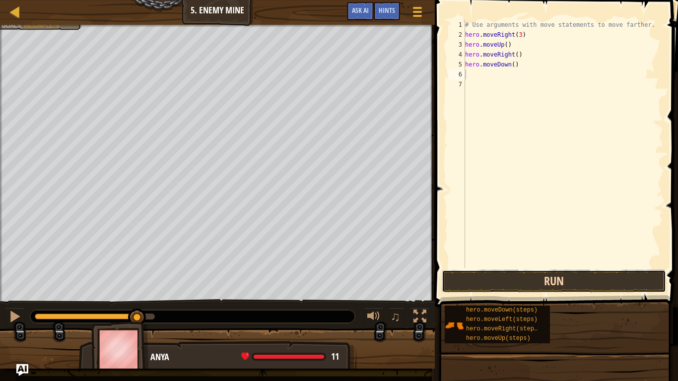
click at [482, 275] on button "Run" at bounding box center [554, 281] width 224 height 23
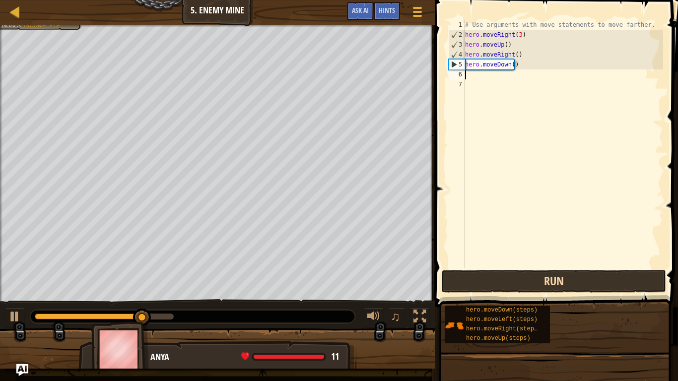
type textarea "d"
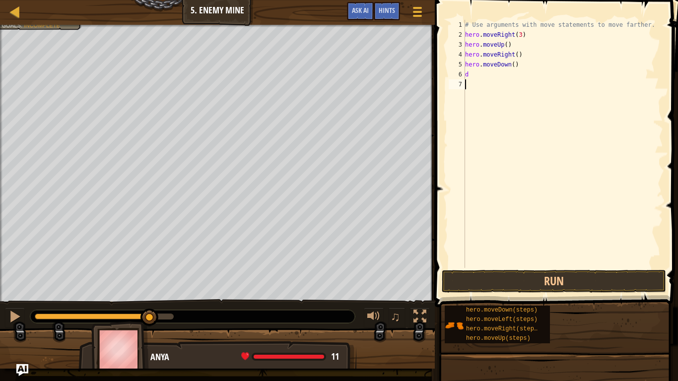
click at [482, 97] on div "# Use arguments with move statements to move farther. hero . moveRight ( 3 ) he…" at bounding box center [563, 154] width 200 height 268
click at [482, 282] on button "Run" at bounding box center [554, 281] width 224 height 23
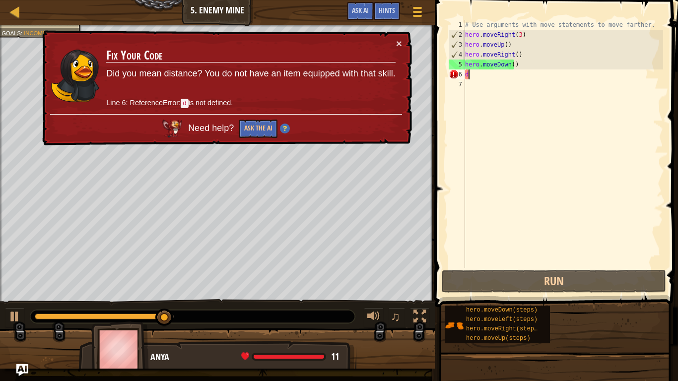
click at [468, 75] on div "# Use arguments with move statements to move farther. hero . moveRight ( 3 ) he…" at bounding box center [563, 154] width 200 height 268
type textarea "d"
drag, startPoint x: 466, startPoint y: 75, endPoint x: 471, endPoint y: 75, distance: 5.0
click at [471, 75] on div "# Use arguments with move statements to move farther. hero . moveRight ( 3 ) he…" at bounding box center [563, 154] width 200 height 268
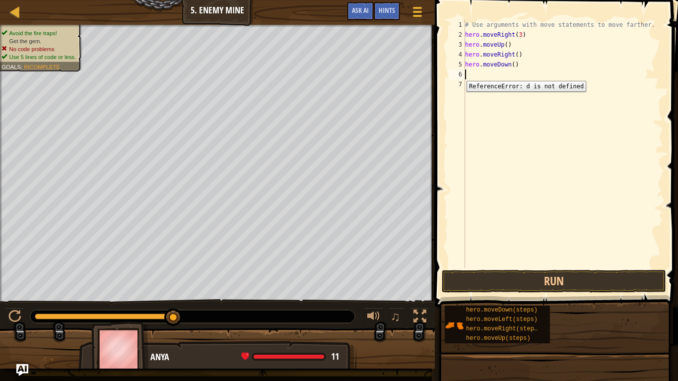
type textarea "d"
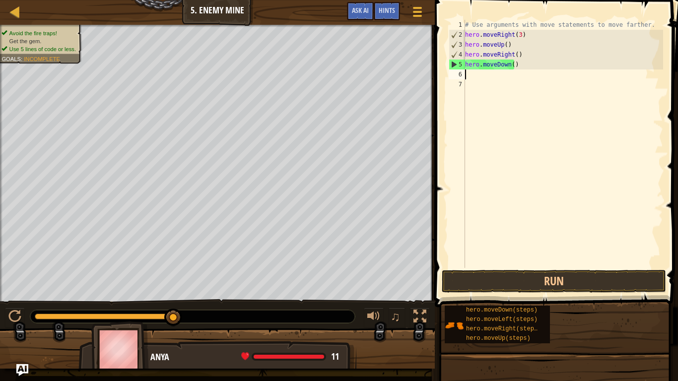
type textarea "d"
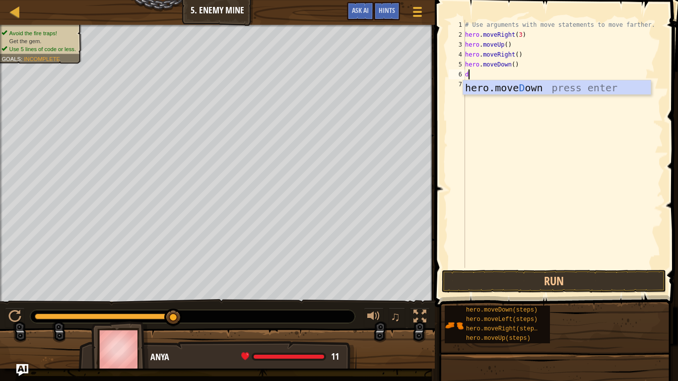
click at [475, 87] on div "hero.[PERSON_NAME] own press enter" at bounding box center [557, 102] width 188 height 45
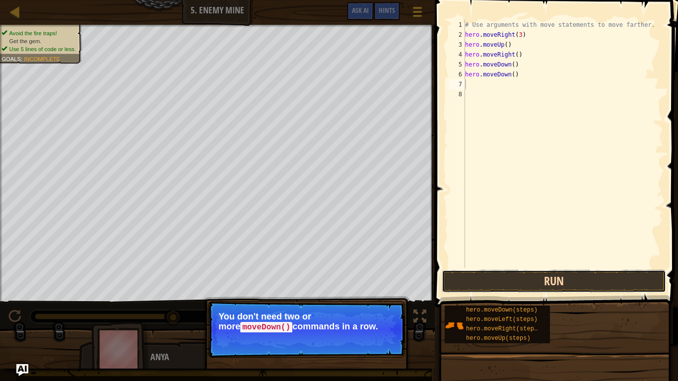
click at [463, 279] on button "Run" at bounding box center [554, 281] width 224 height 23
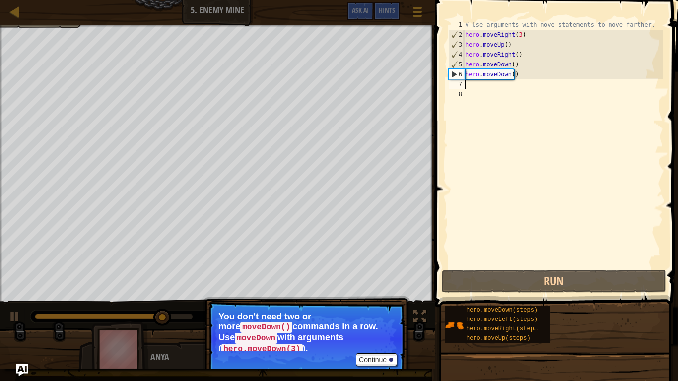
type textarea "d"
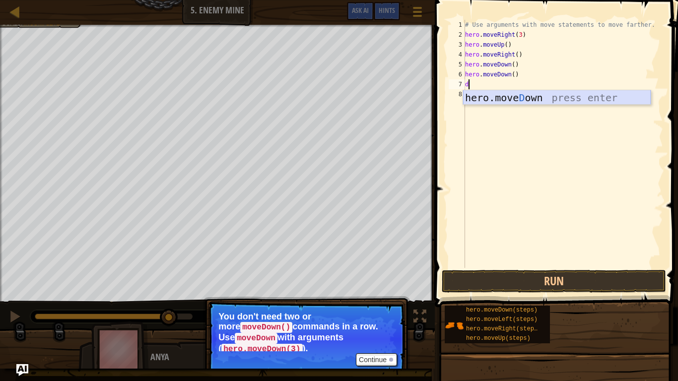
click at [478, 96] on div "hero.[PERSON_NAME] own press enter" at bounding box center [557, 112] width 188 height 45
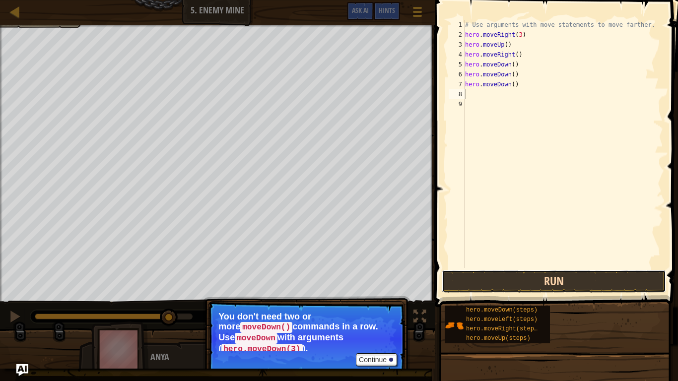
click at [482, 277] on button "Run" at bounding box center [554, 281] width 224 height 23
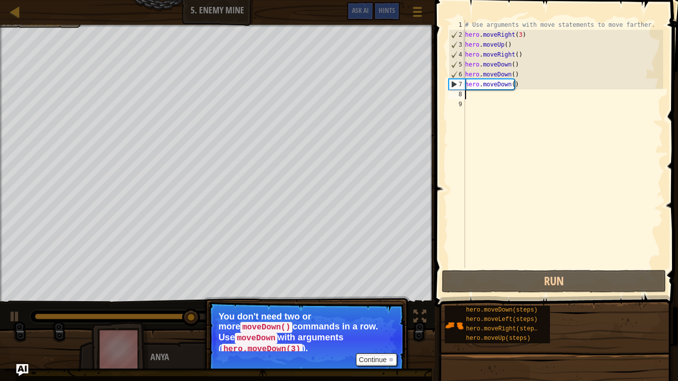
type textarea "r"
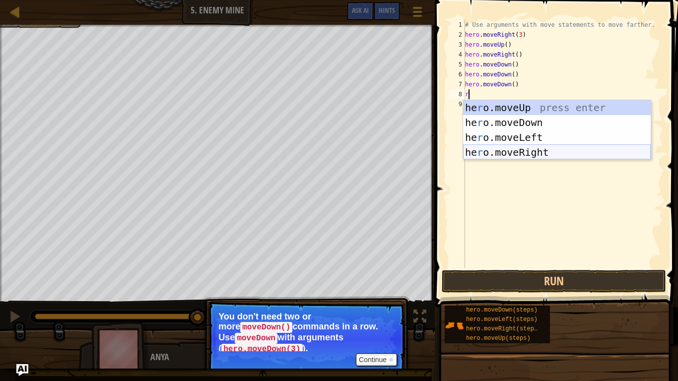
click at [482, 151] on div "he r o.moveUp press enter he r o.moveDown press enter he r o.moveLeft press ent…" at bounding box center [557, 144] width 188 height 89
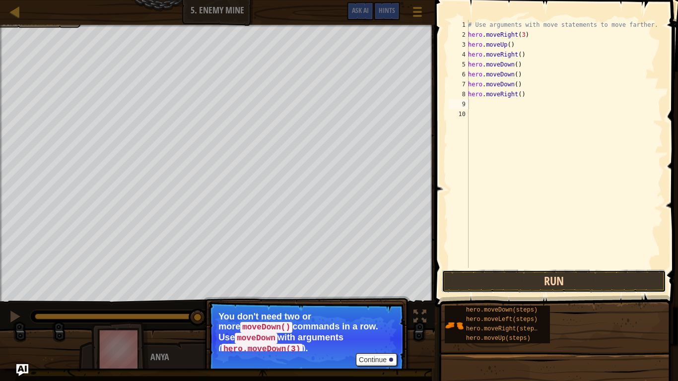
click at [482, 280] on button "Run" at bounding box center [554, 281] width 224 height 23
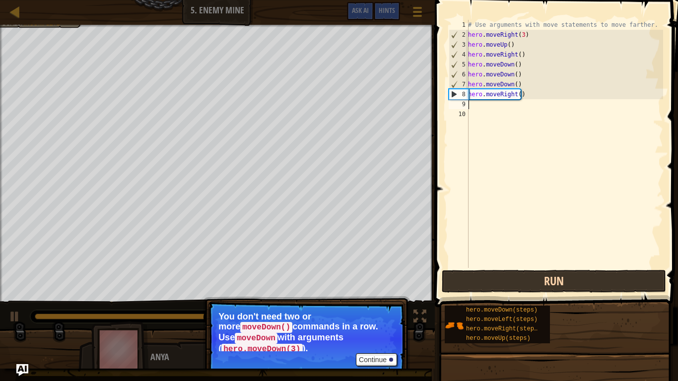
type textarea "r"
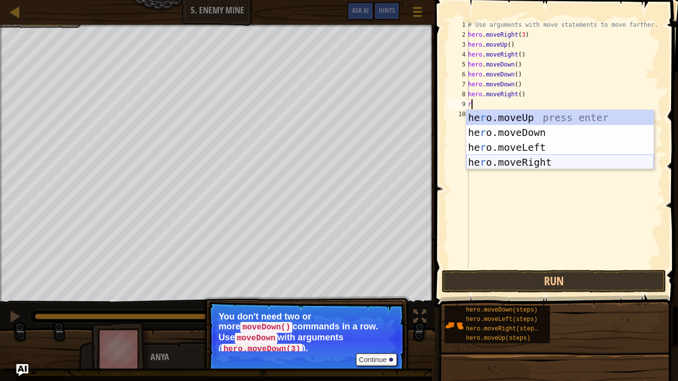
click at [482, 161] on div "he r o.moveUp press enter he r o.moveDown press enter he r o.moveLeft press ent…" at bounding box center [560, 154] width 188 height 89
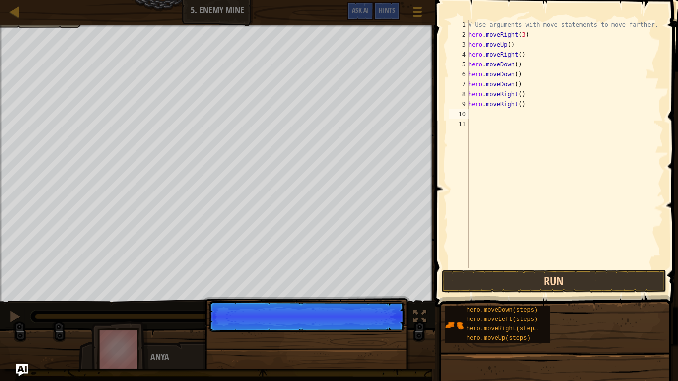
click at [482, 283] on button "Run" at bounding box center [554, 281] width 224 height 23
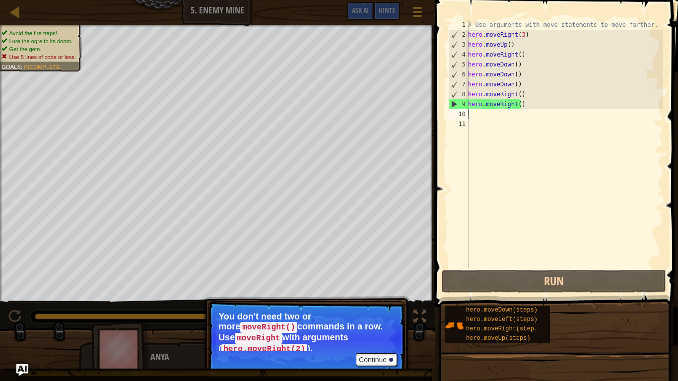
click at [352, 322] on div "Continue" at bounding box center [374, 359] width 46 height 13
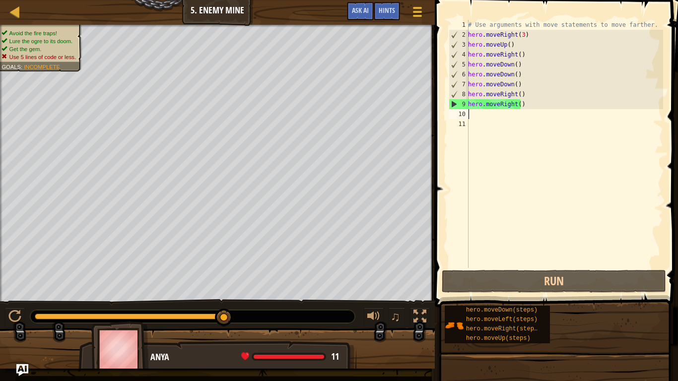
click at [475, 114] on div "# Use arguments with move statements to move farther. hero . moveRight ( 3 ) he…" at bounding box center [564, 154] width 197 height 268
type textarea "r"
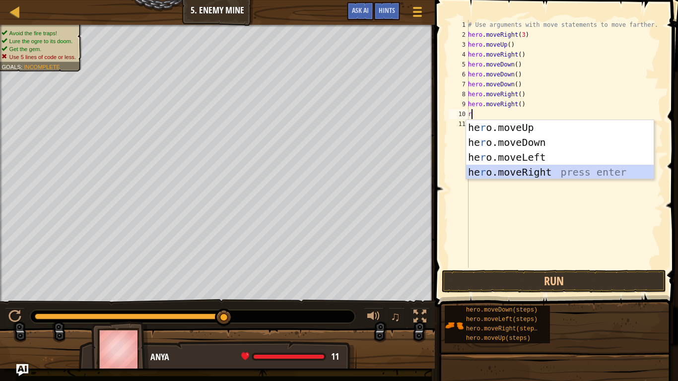
drag, startPoint x: 498, startPoint y: 175, endPoint x: 499, endPoint y: 184, distance: 9.0
click at [482, 175] on div "he r o.moveUp press enter he r o.moveDown press enter he r o.moveLeft press ent…" at bounding box center [560, 164] width 188 height 89
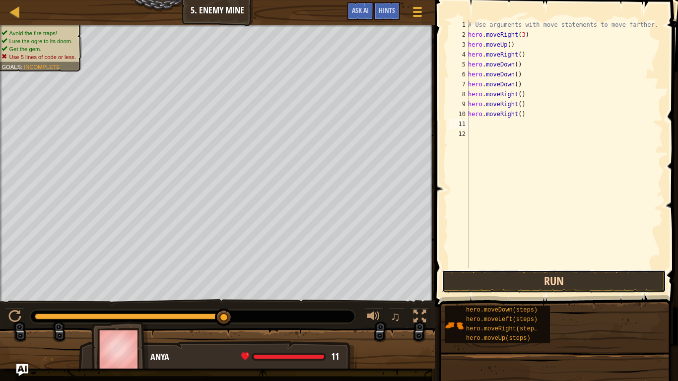
click at [482, 280] on button "Run" at bounding box center [554, 281] width 224 height 23
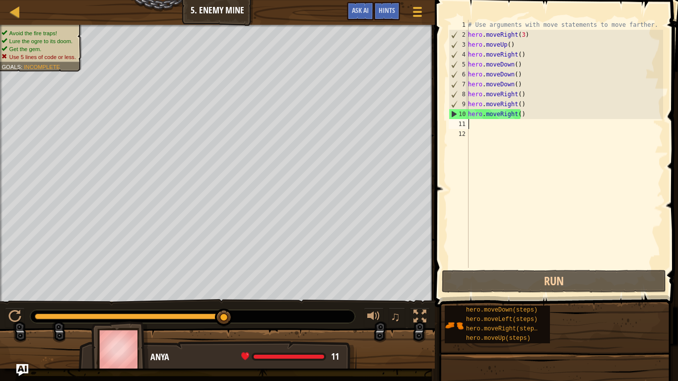
type textarea "r"
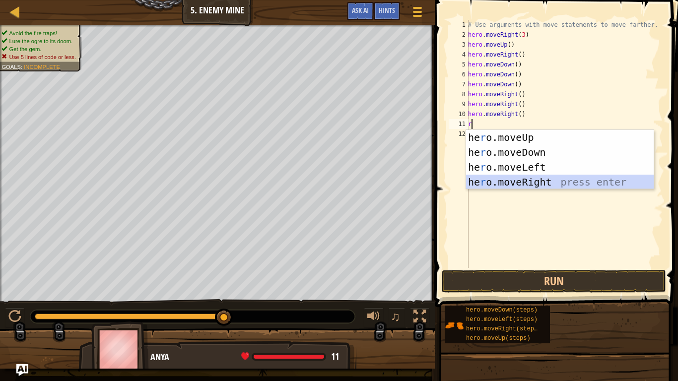
click at [482, 180] on div "he r o.moveUp press enter he r o.moveDown press enter he r o.moveLeft press ent…" at bounding box center [560, 174] width 188 height 89
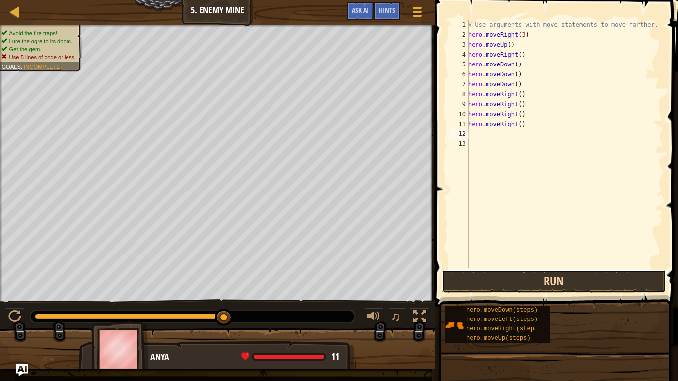
click at [482, 275] on button "Run" at bounding box center [554, 281] width 224 height 23
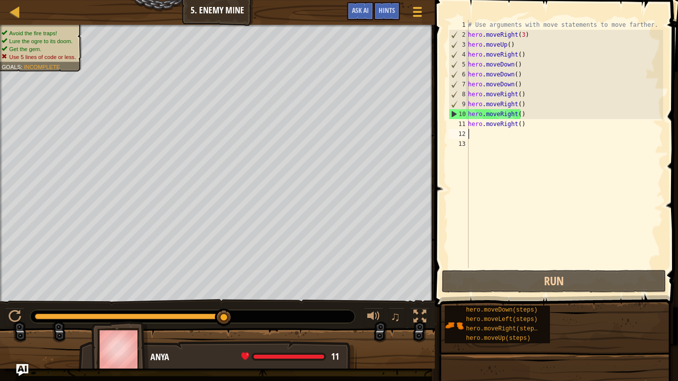
type textarea "r"
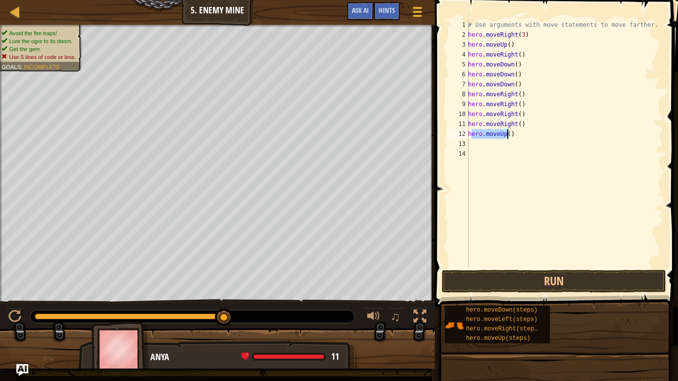
drag, startPoint x: 470, startPoint y: 137, endPoint x: 507, endPoint y: 134, distance: 37.4
click at [482, 134] on div "# Use arguments with move statements to move farther. hero . moveRight ( 3 ) he…" at bounding box center [564, 154] width 197 height 268
drag, startPoint x: 467, startPoint y: 135, endPoint x: 485, endPoint y: 135, distance: 17.4
click at [482, 135] on div "hero.moveUp() 1 2 3 4 5 6 7 8 9 10 11 12 13 14 # Use arguments with move statem…" at bounding box center [555, 144] width 216 height 248
type textarea "hero.moveUp()"
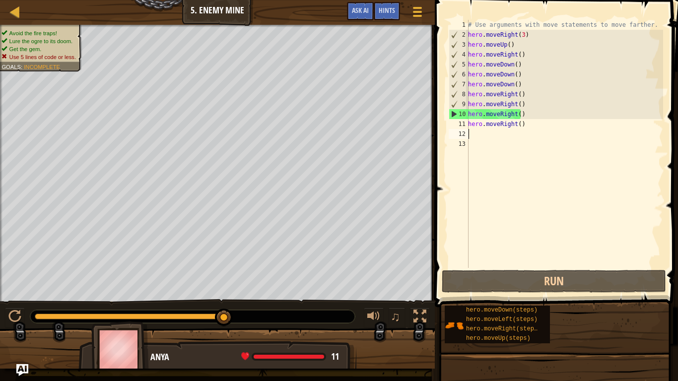
type textarea "r"
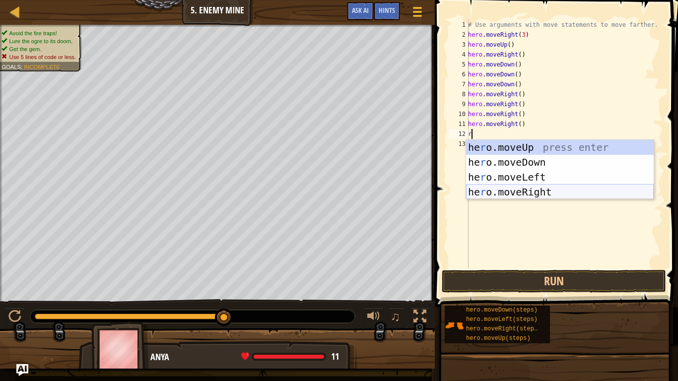
click at [482, 187] on div "he r o.moveUp press enter he r o.moveDown press enter he r o.moveLeft press ent…" at bounding box center [560, 184] width 188 height 89
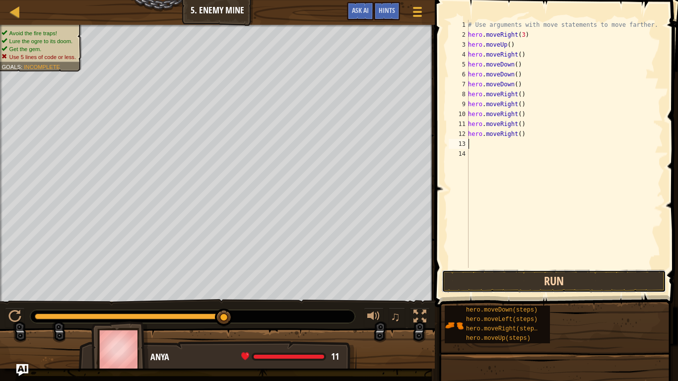
click at [482, 281] on button "Run" at bounding box center [554, 281] width 224 height 23
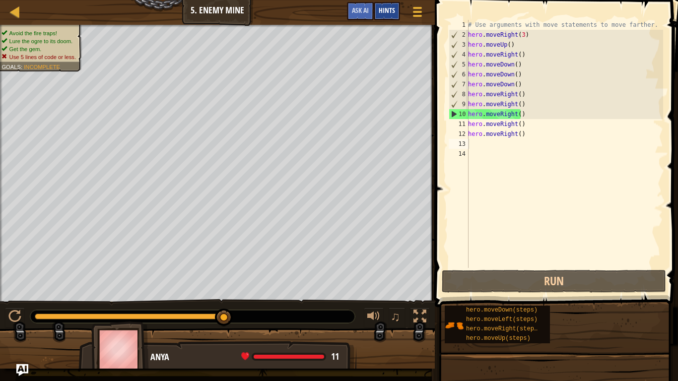
click at [396, 5] on div "Hints" at bounding box center [387, 11] width 26 height 18
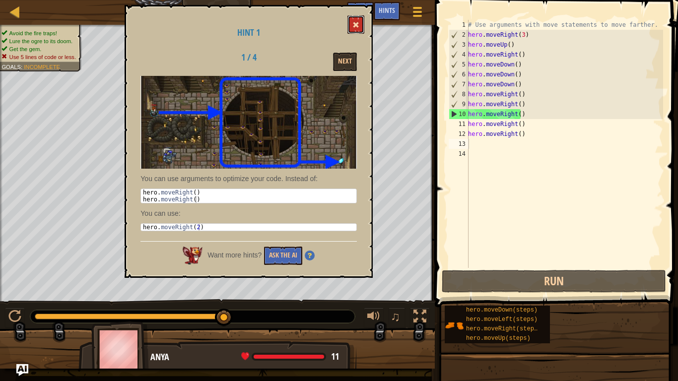
click at [357, 19] on button at bounding box center [356, 24] width 17 height 18
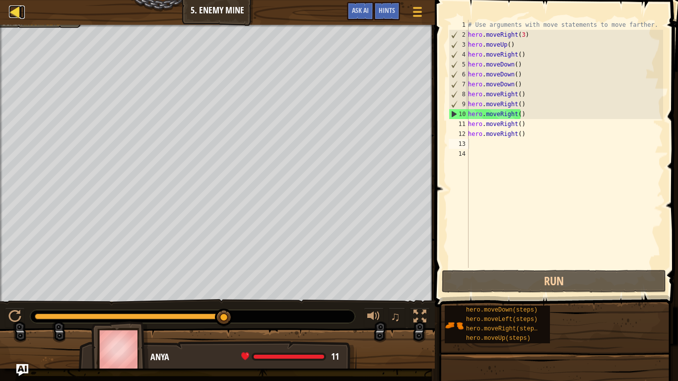
click at [17, 7] on div at bounding box center [15, 11] width 12 height 12
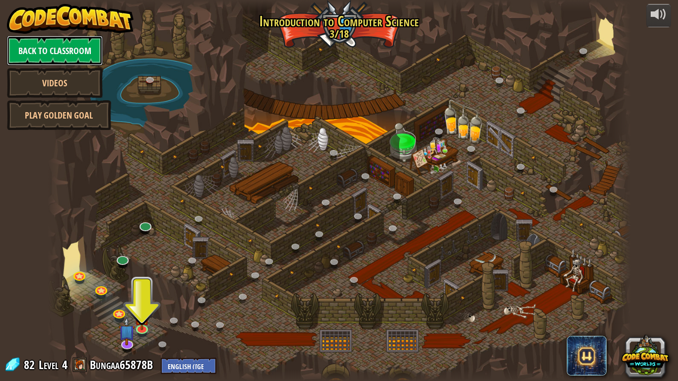
click at [75, 49] on link "Back to Classroom" at bounding box center [55, 51] width 96 height 30
